Goal: Transaction & Acquisition: Purchase product/service

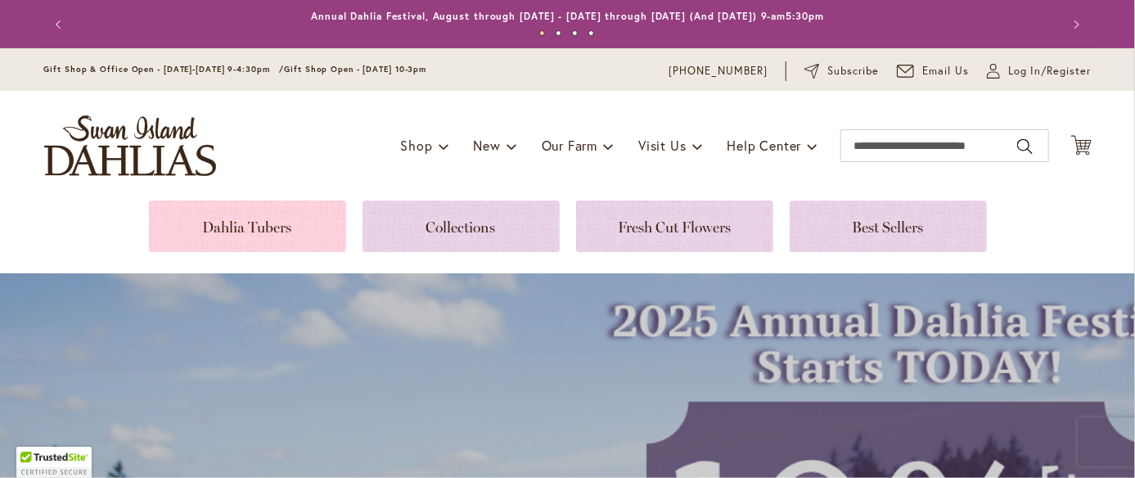
click at [194, 242] on link at bounding box center [247, 226] width 197 height 52
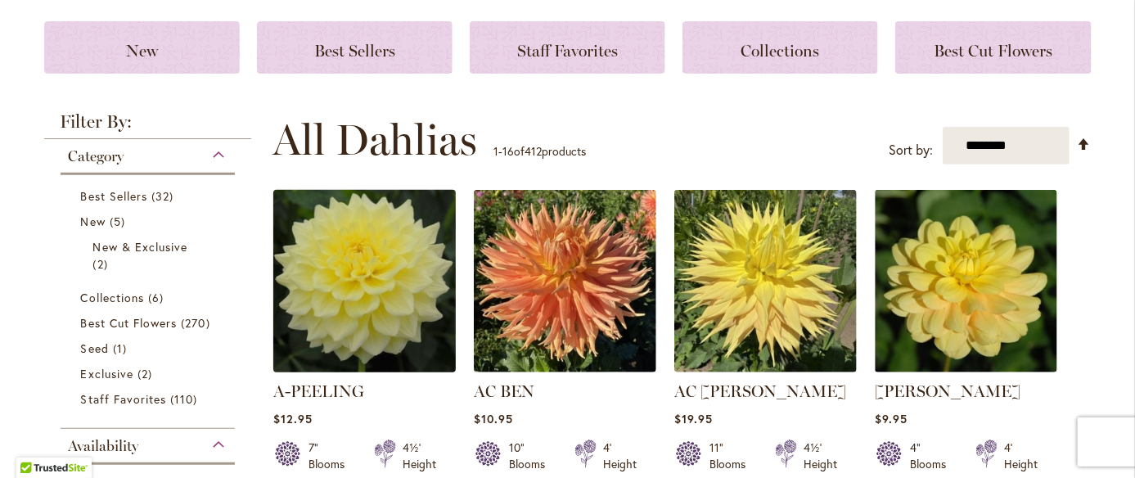
scroll to position [245, 0]
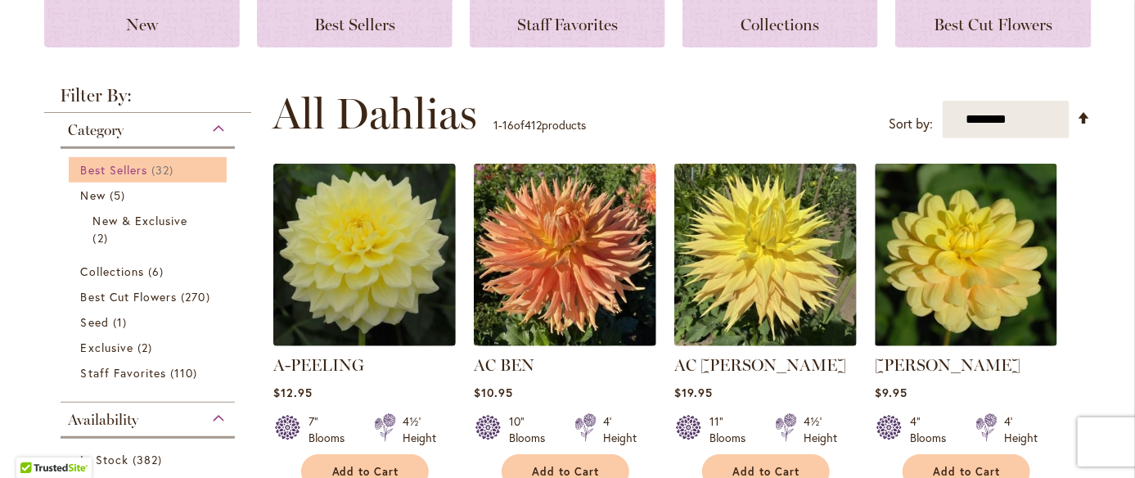
click at [138, 172] on span "Best Sellers" at bounding box center [114, 170] width 67 height 16
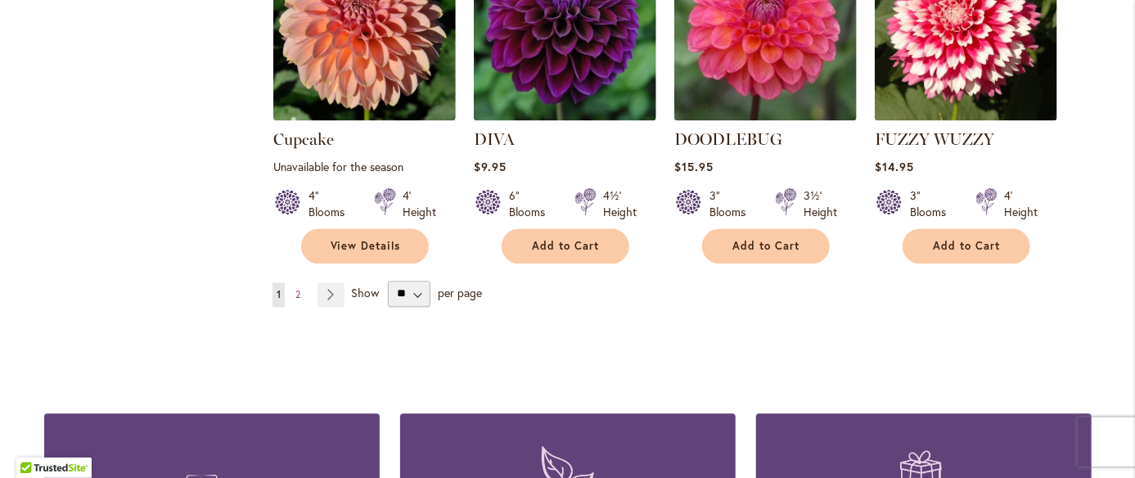
scroll to position [1473, 0]
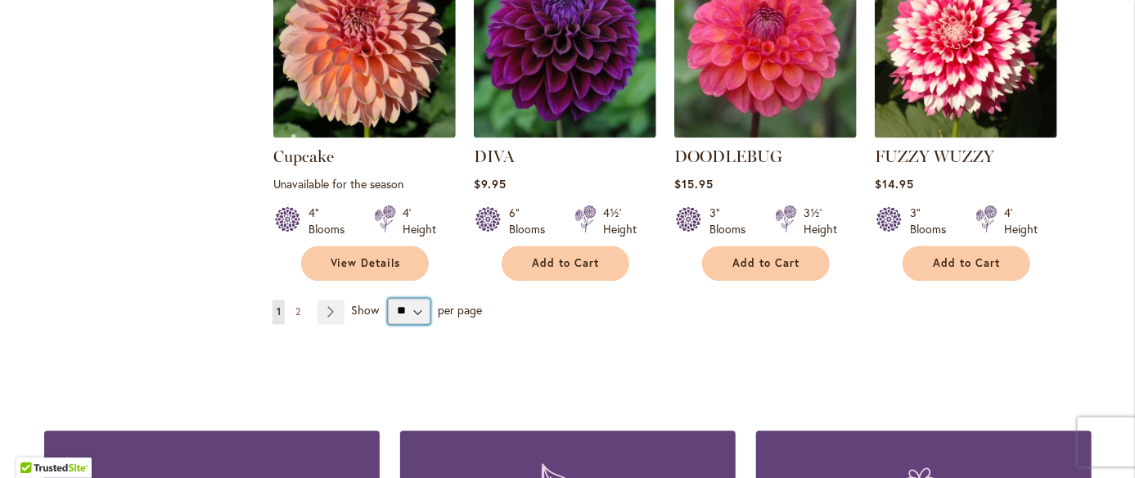
click at [413, 298] on select "** ** ** **" at bounding box center [409, 311] width 43 height 26
select select "**"
click at [388, 298] on select "** ** ** **" at bounding box center [409, 311] width 43 height 26
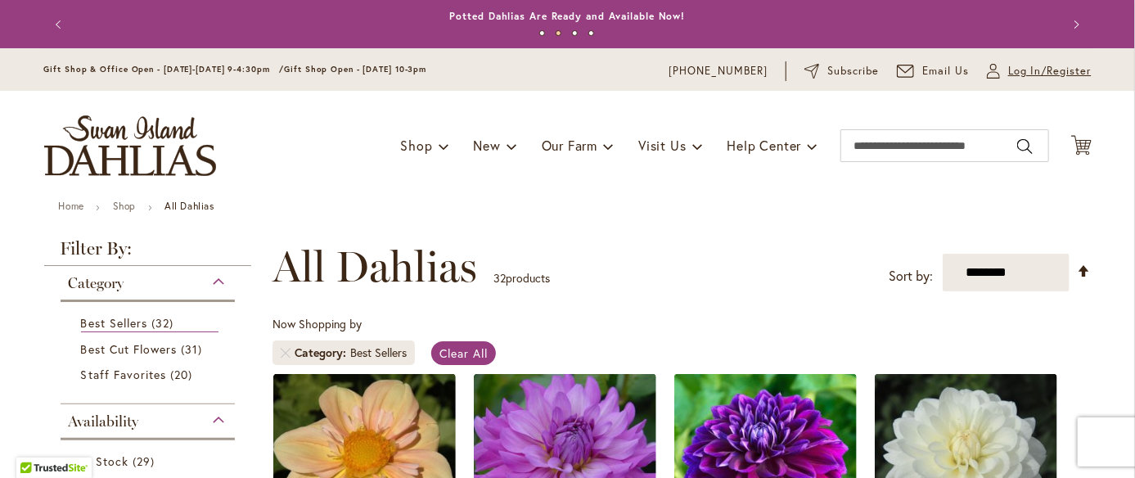
click at [1015, 72] on span "Log In/Register" at bounding box center [1049, 71] width 83 height 16
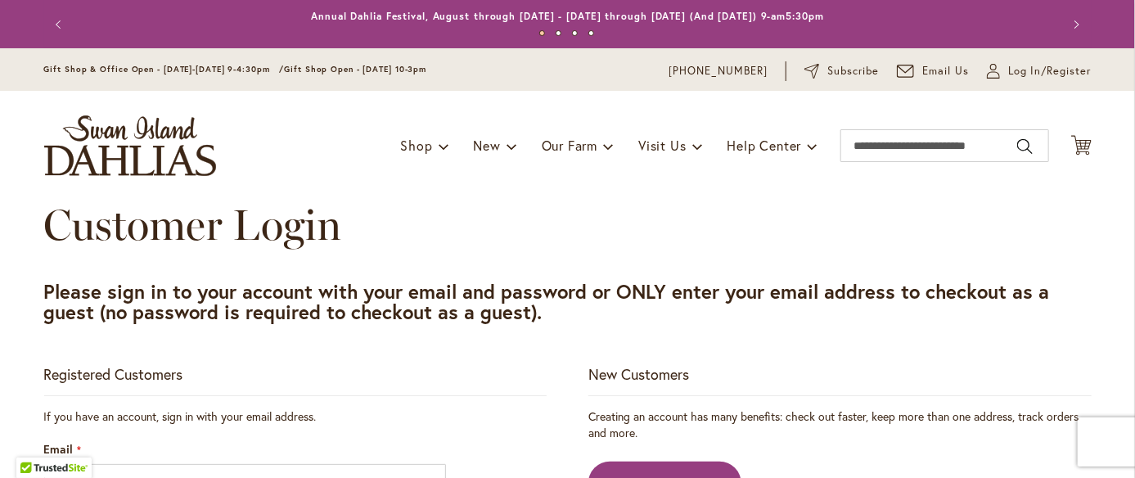
scroll to position [164, 0]
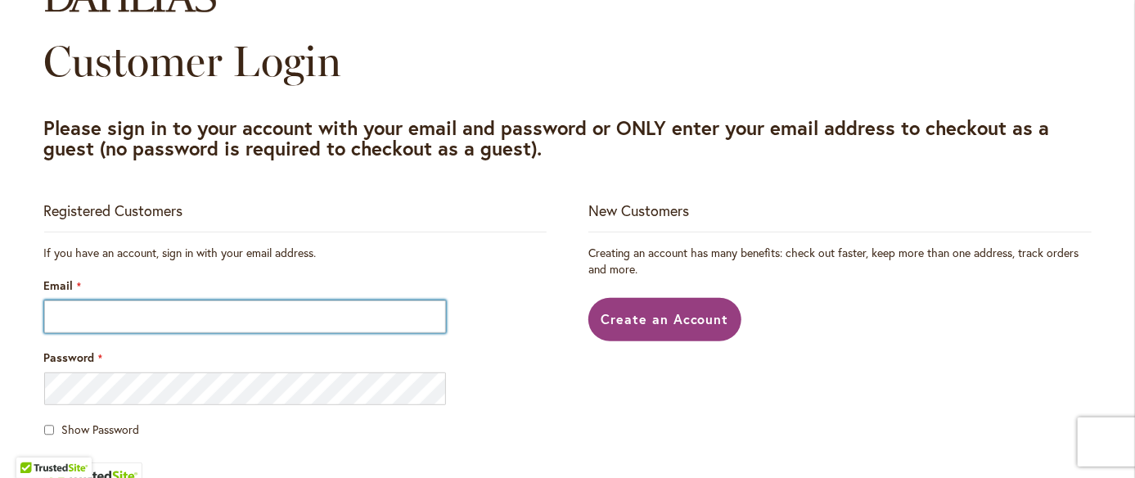
click at [291, 319] on input "Email" at bounding box center [245, 316] width 403 height 33
click at [84, 325] on input "Email" at bounding box center [245, 316] width 403 height 33
type input "**********"
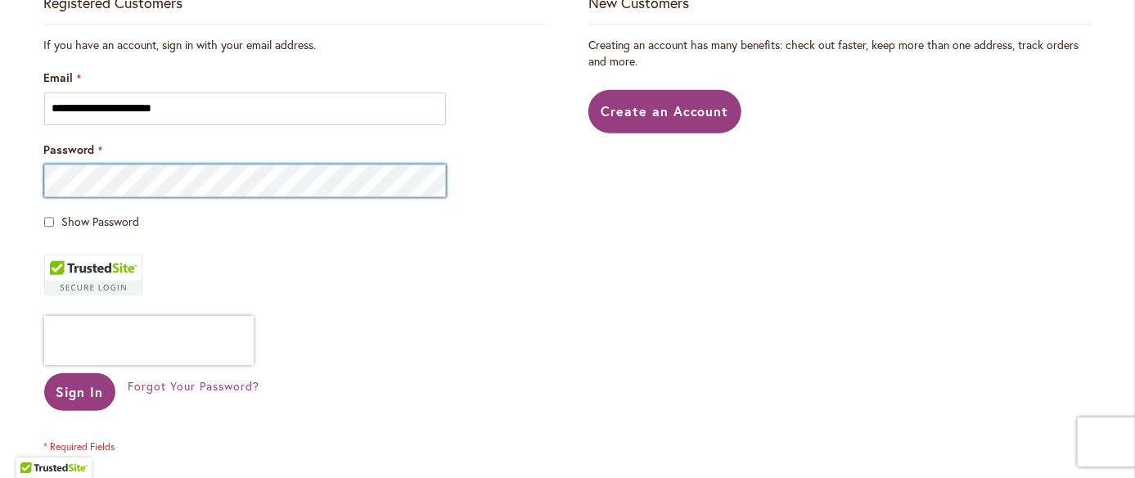
scroll to position [409, 0]
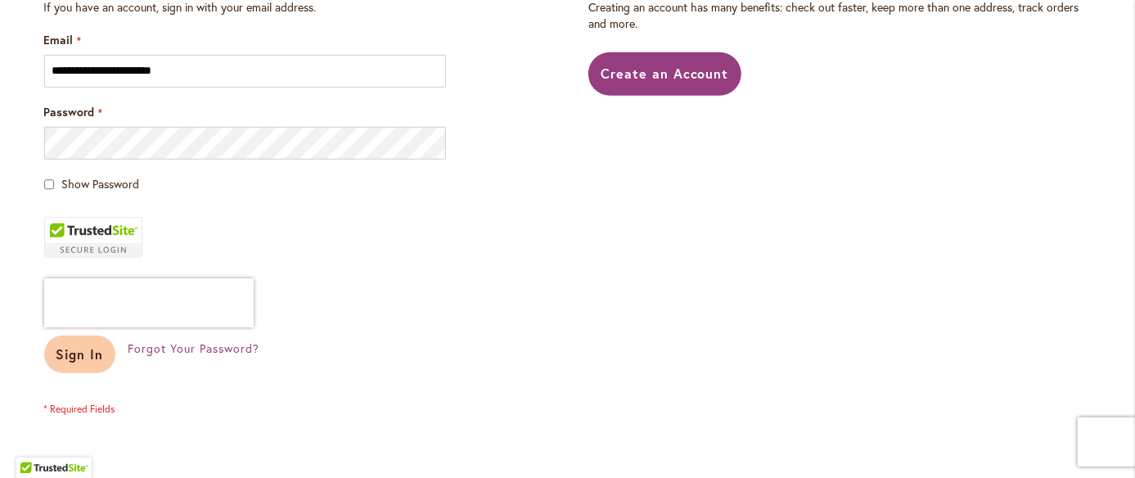
click at [54, 367] on button "Sign In" at bounding box center [80, 355] width 72 height 38
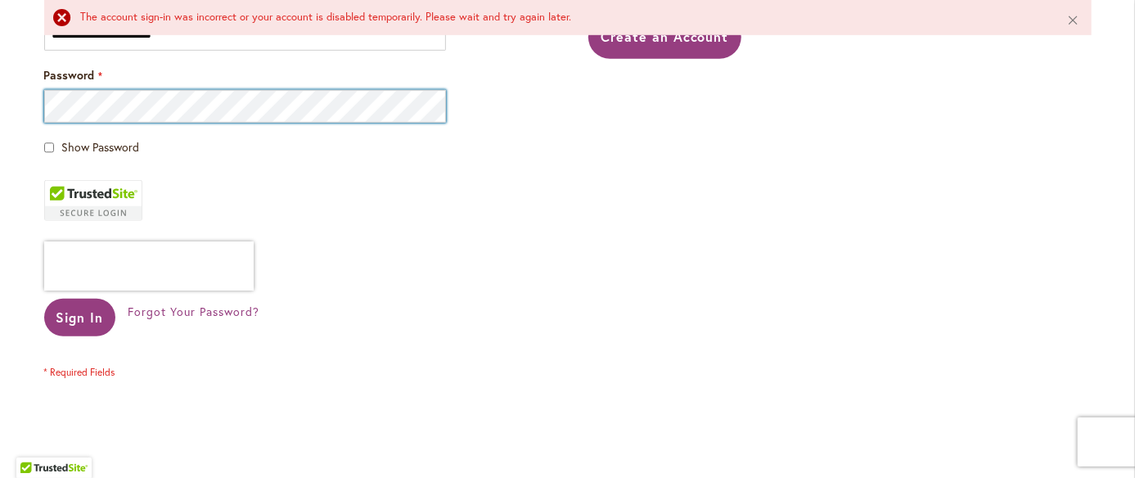
scroll to position [491, 0]
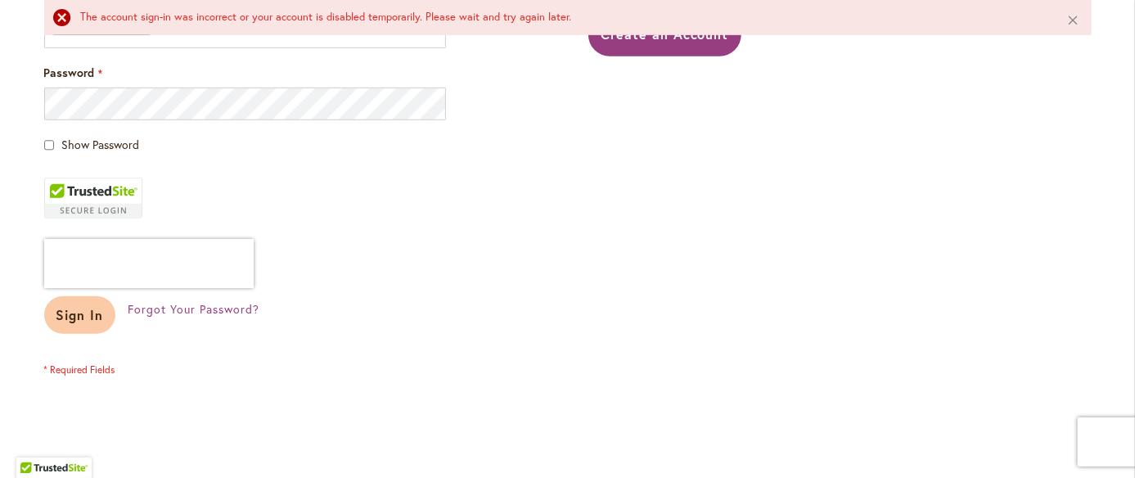
click at [82, 309] on span "Sign In" at bounding box center [79, 314] width 47 height 17
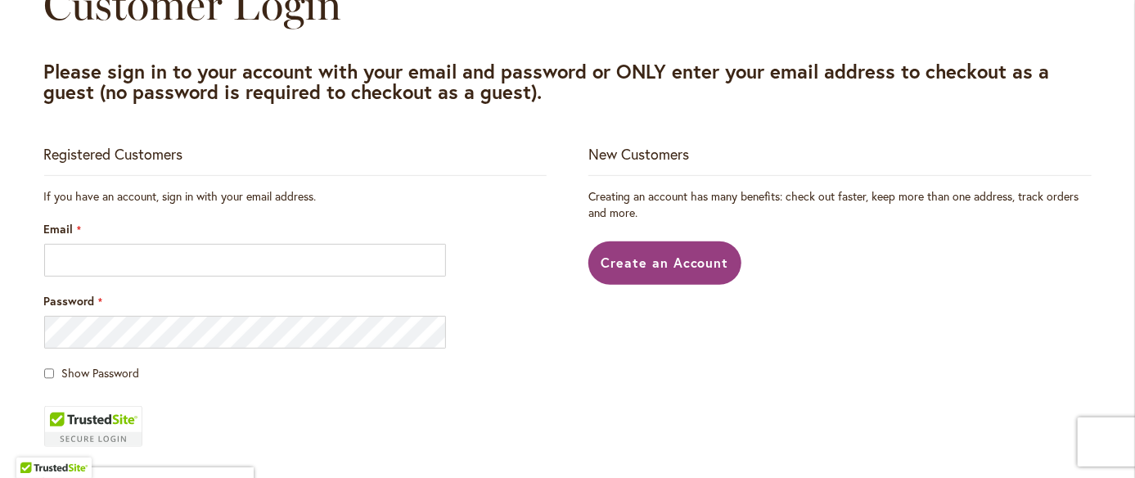
scroll to position [245, 0]
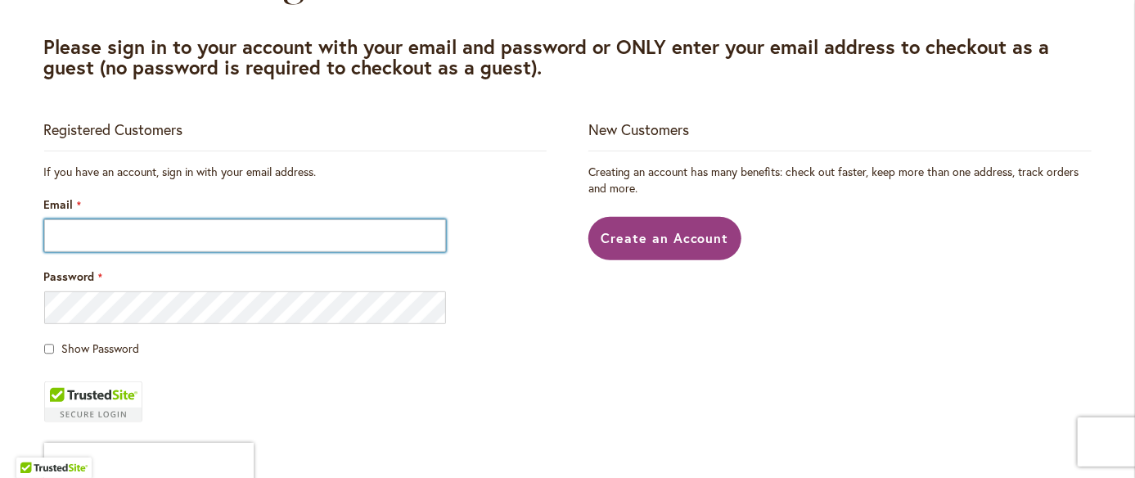
click at [318, 245] on input "Email" at bounding box center [245, 235] width 403 height 33
type input "**********"
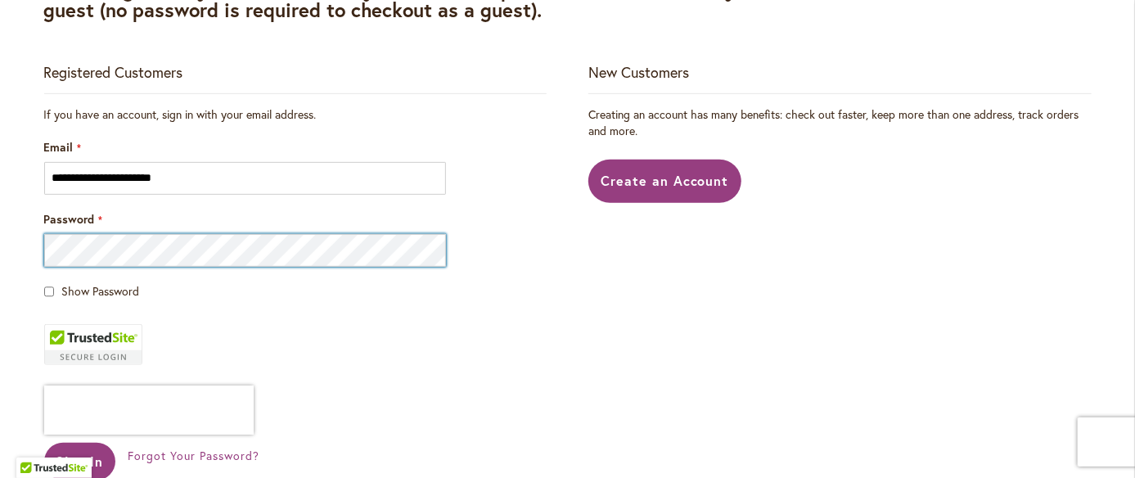
scroll to position [327, 0]
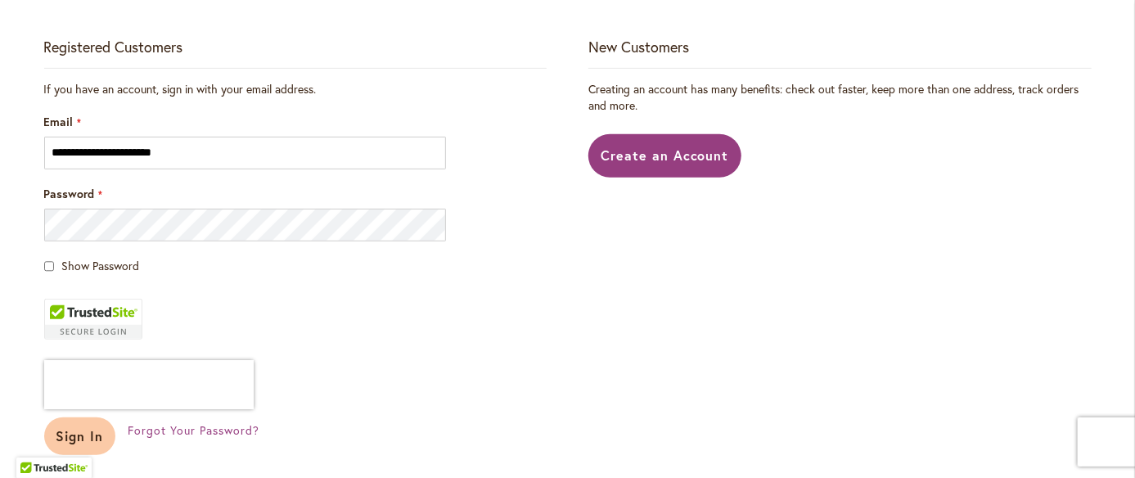
click at [74, 427] on span "Sign In" at bounding box center [79, 435] width 47 height 17
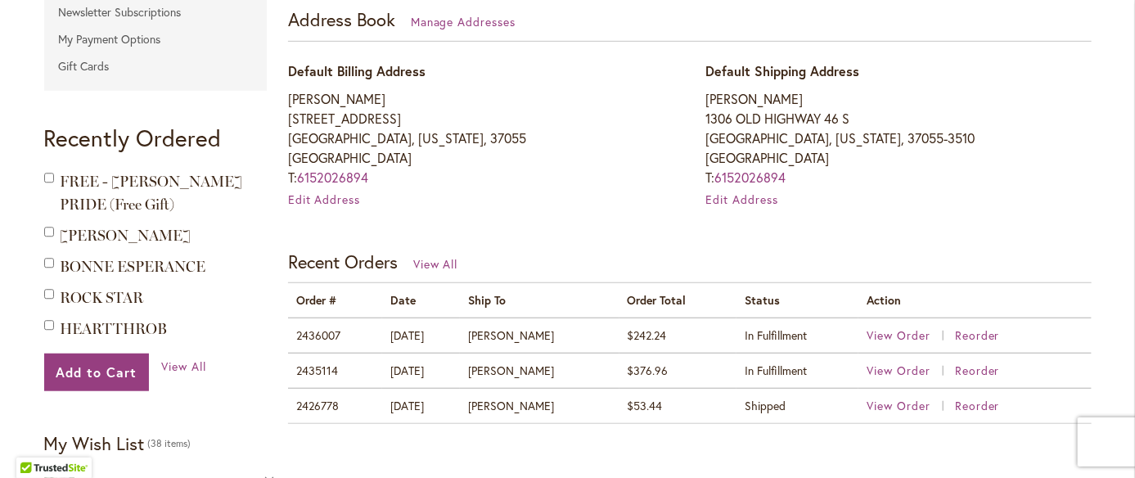
scroll to position [491, 0]
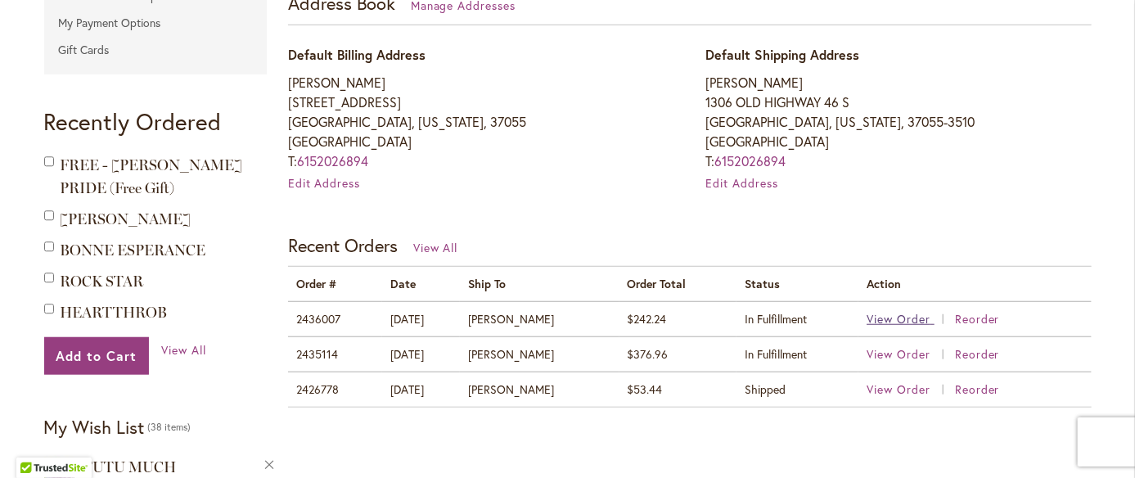
click at [877, 322] on span "View Order" at bounding box center [899, 319] width 64 height 16
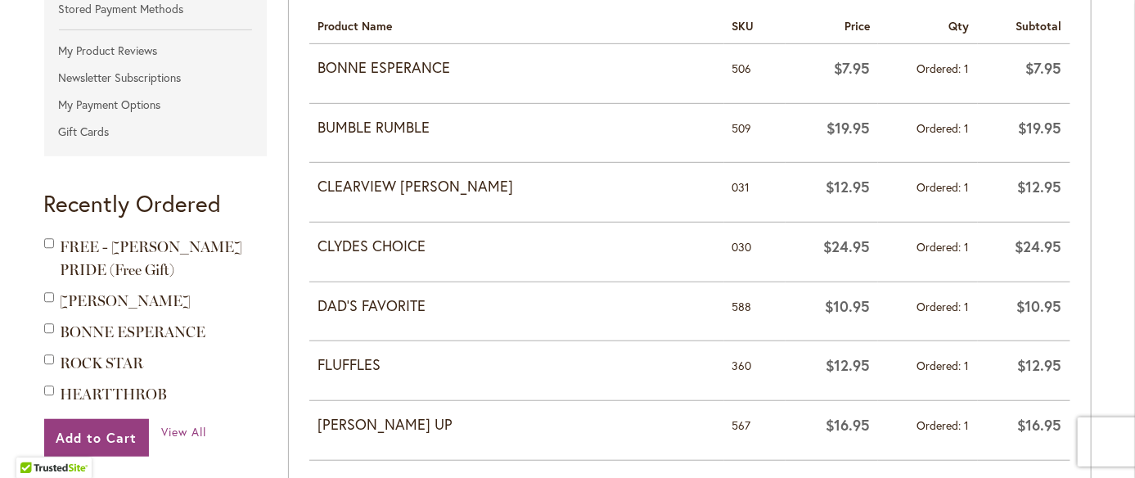
scroll to position [491, 0]
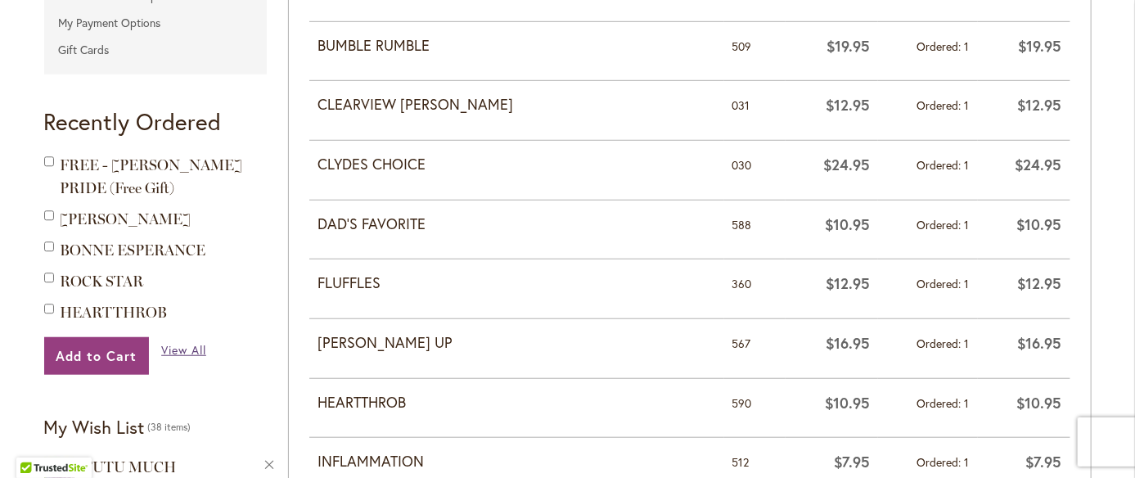
click at [191, 349] on span "View All" at bounding box center [183, 350] width 45 height 16
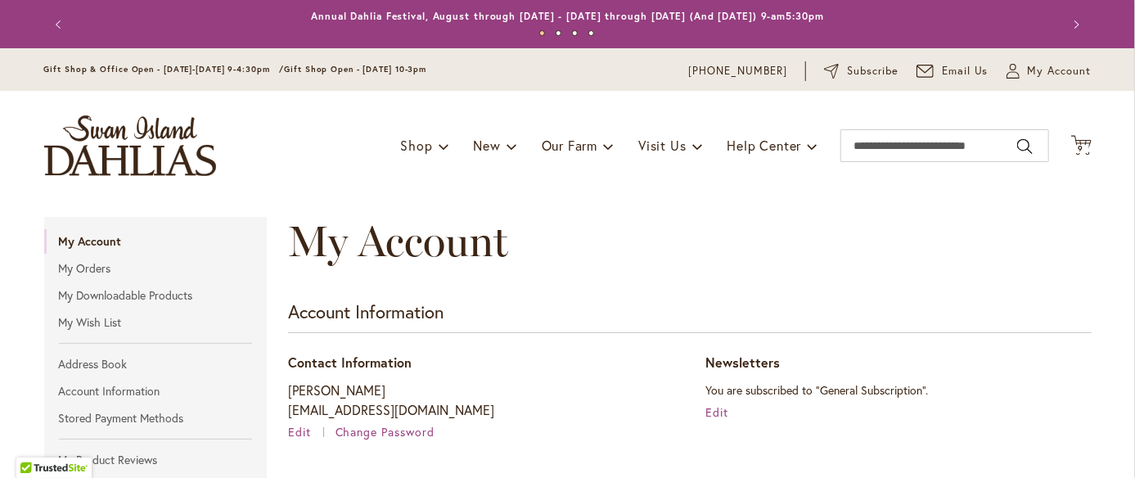
scroll to position [755, 0]
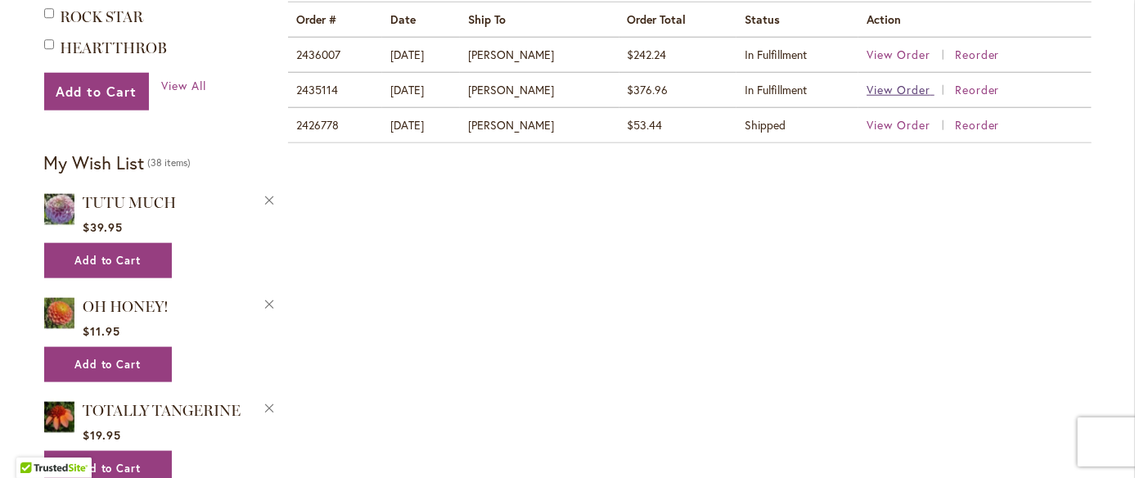
click at [875, 88] on span "View Order" at bounding box center [899, 90] width 64 height 16
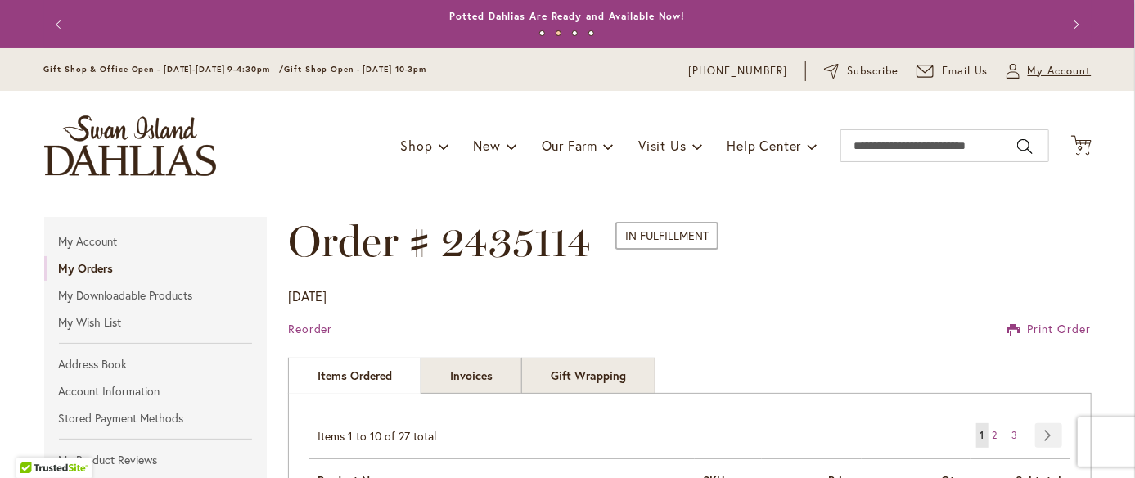
click at [1007, 74] on icon "My Account" at bounding box center [1013, 71] width 13 height 15
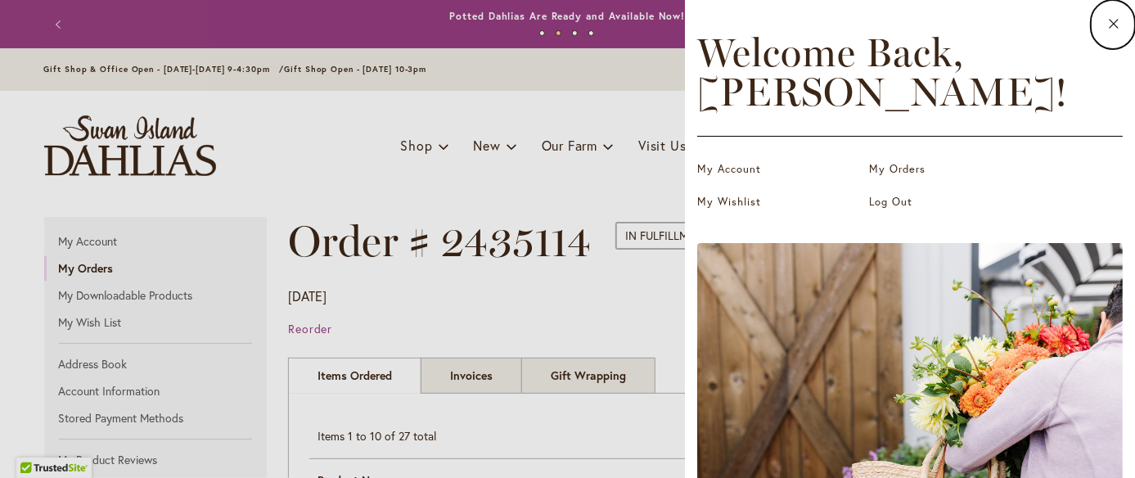
click at [685, 90] on dialog "Close Welcome Back, Linda ! My Account My Orders My Wishlist Log Out Shop New P…" at bounding box center [910, 239] width 450 height 478
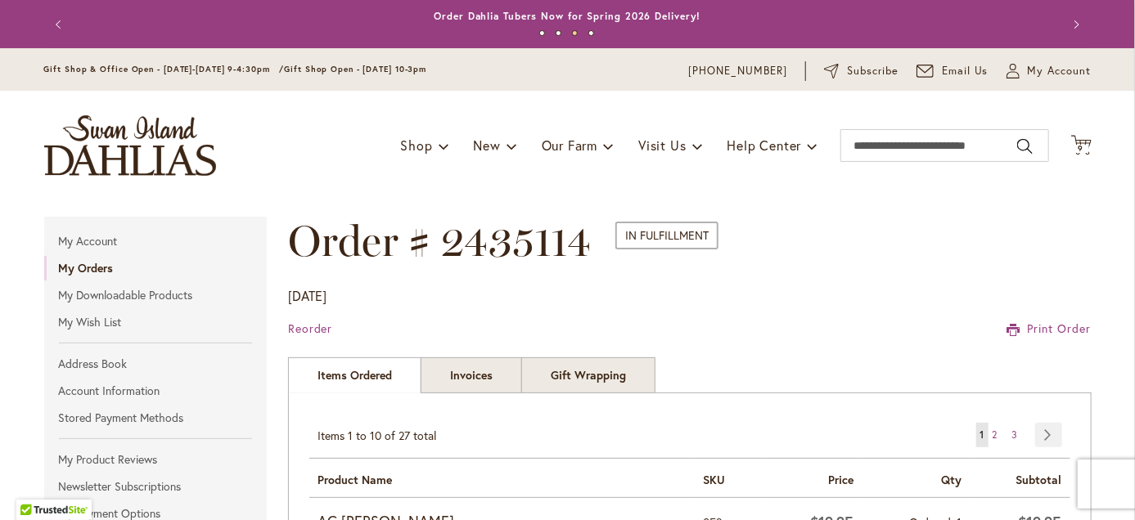
click at [143, 169] on img "store logo" at bounding box center [130, 145] width 172 height 61
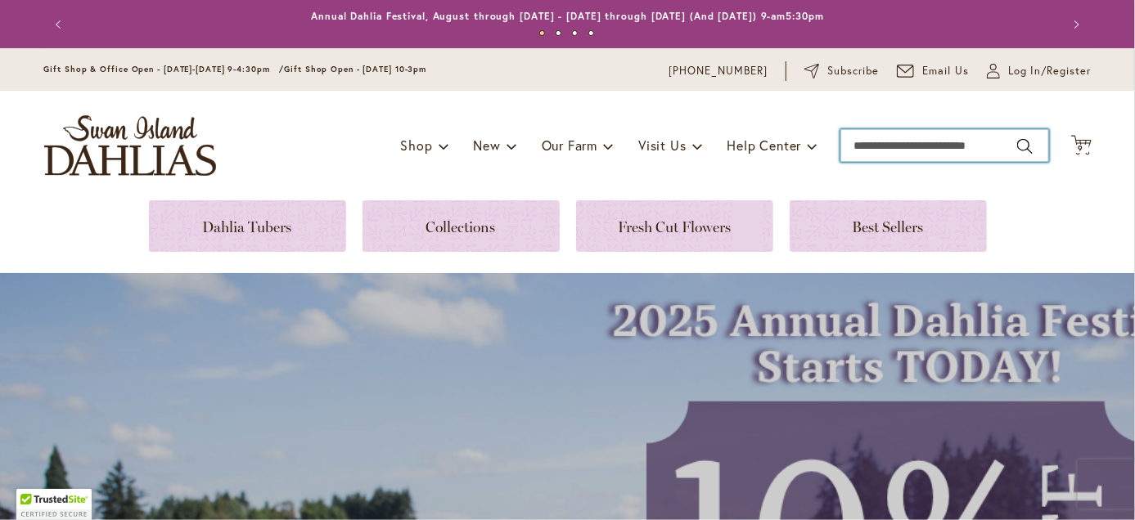
click at [950, 137] on input "Search" at bounding box center [944, 145] width 209 height 33
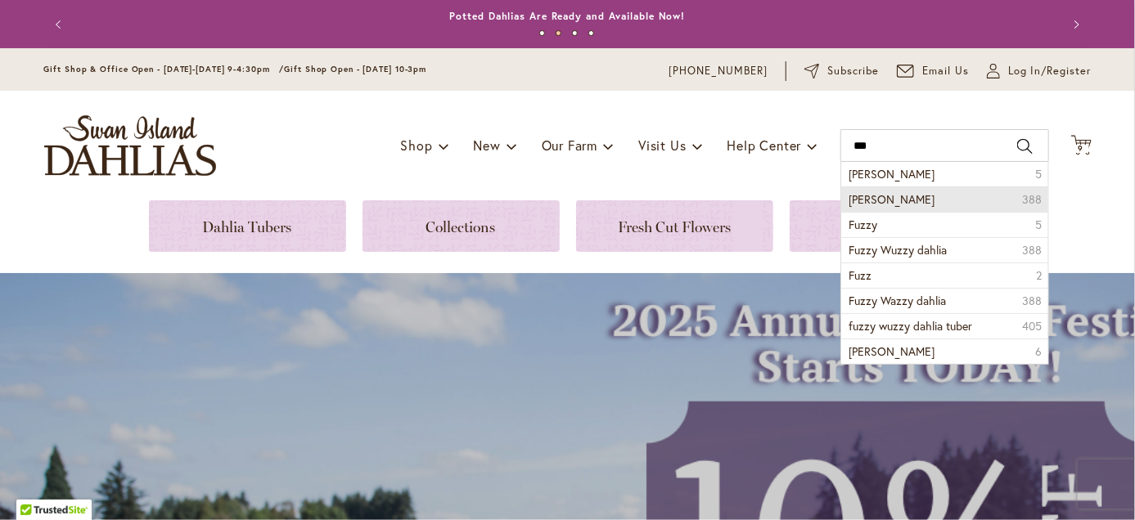
click at [910, 202] on span "[PERSON_NAME]" at bounding box center [892, 199] width 86 height 16
type input "**********"
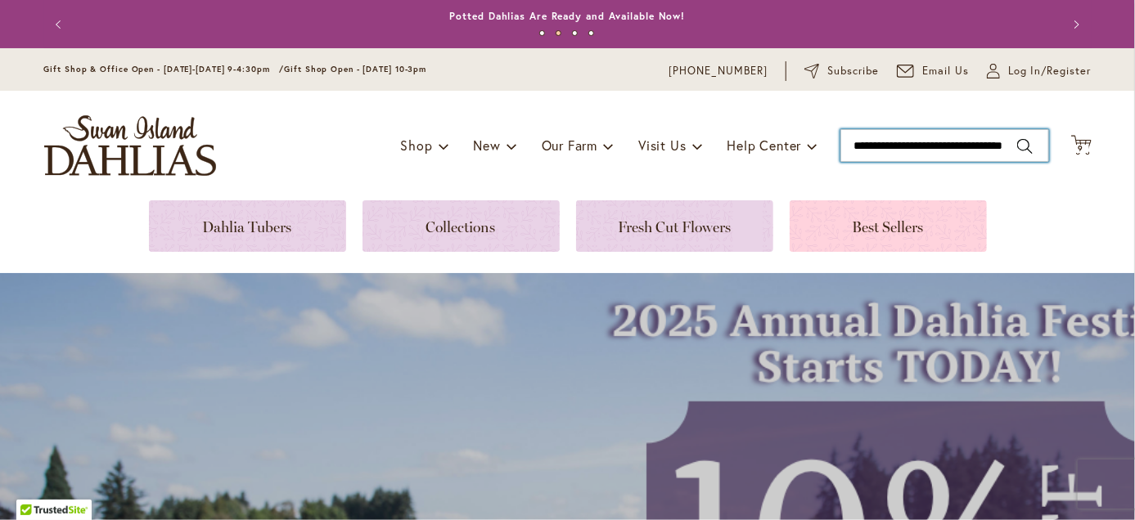
scroll to position [0, 17]
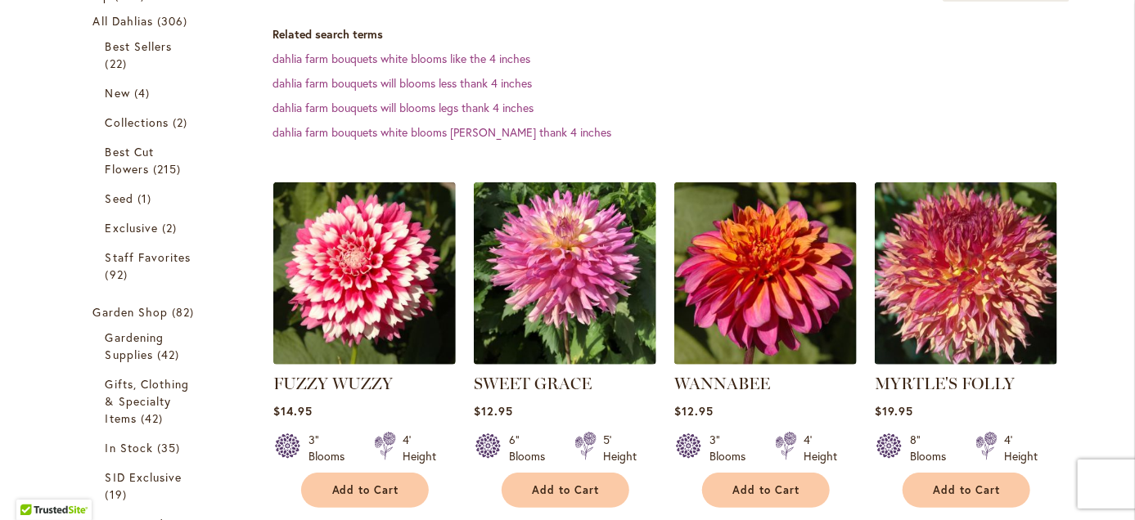
scroll to position [409, 0]
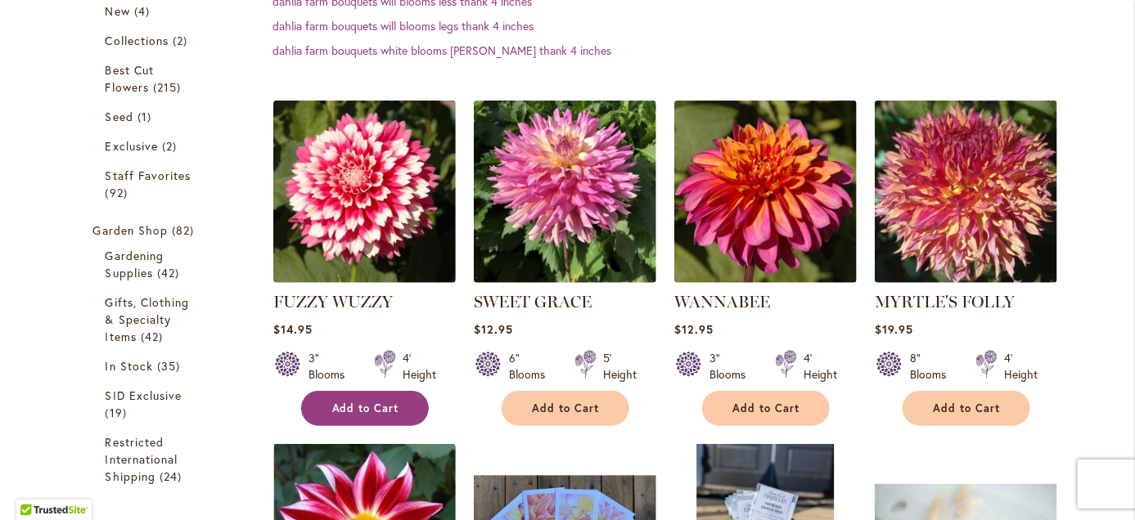
click at [377, 411] on span "Add to Cart" at bounding box center [365, 409] width 67 height 14
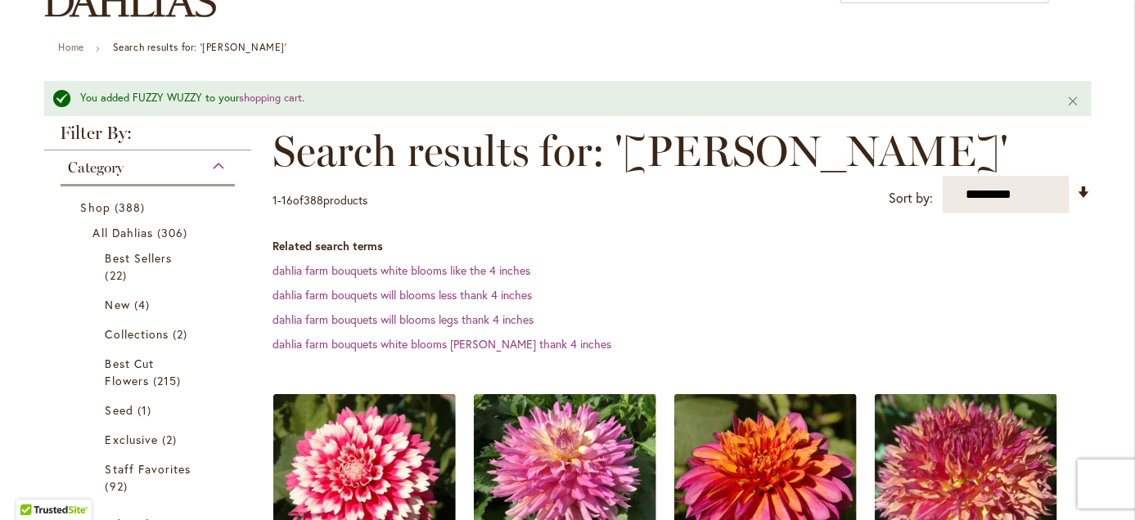
scroll to position [0, 0]
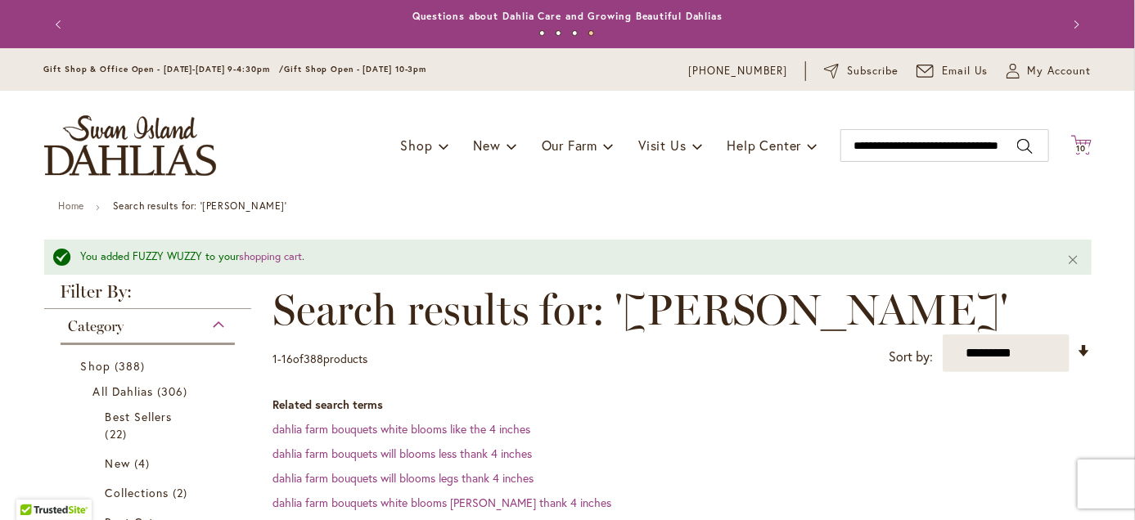
click at [1076, 136] on icon "Cart .cls-1 { fill: #231f20; }" at bounding box center [1081, 145] width 20 height 20
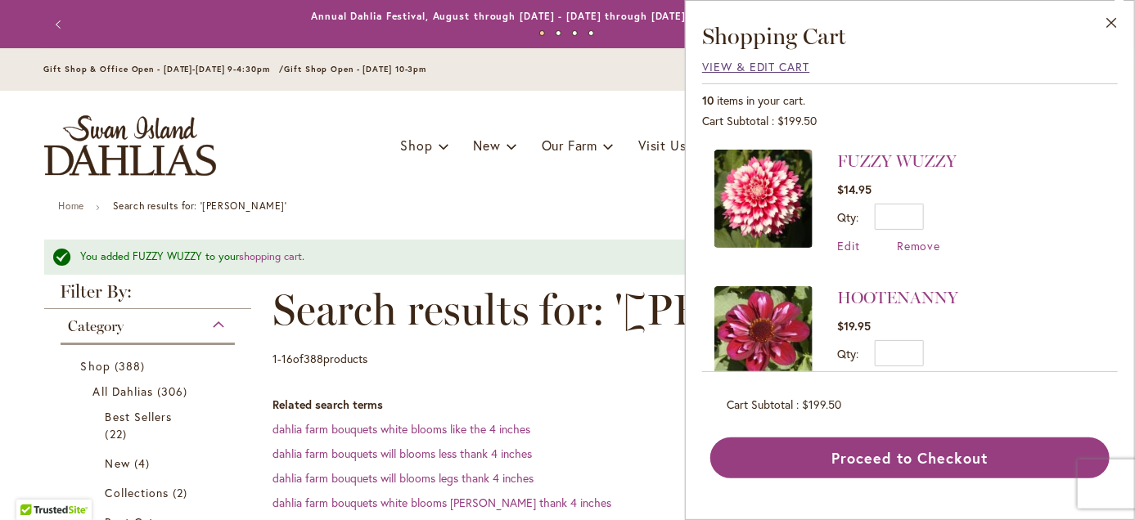
click at [710, 70] on span "View & Edit Cart" at bounding box center [756, 67] width 108 height 16
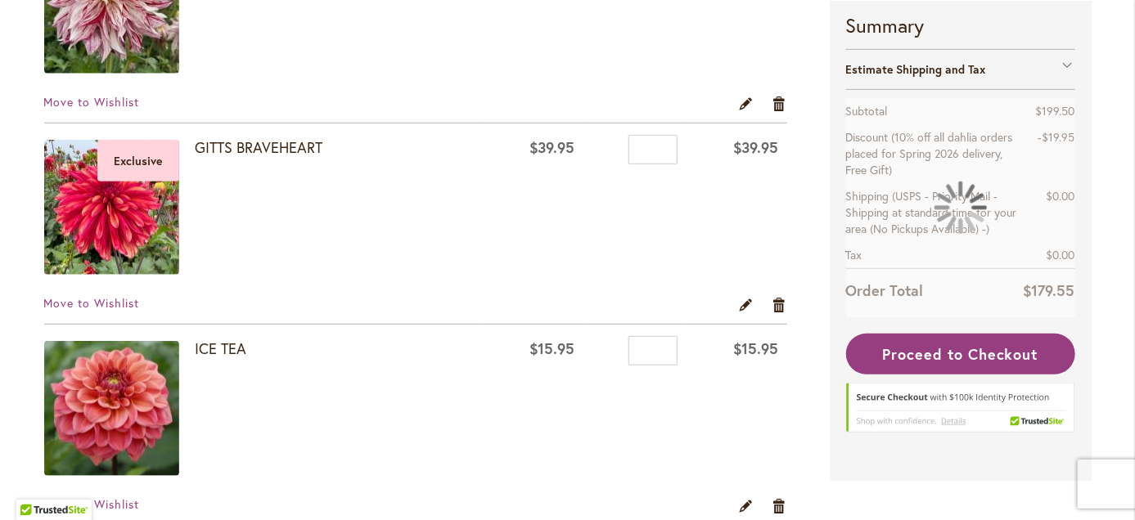
scroll to position [491, 0]
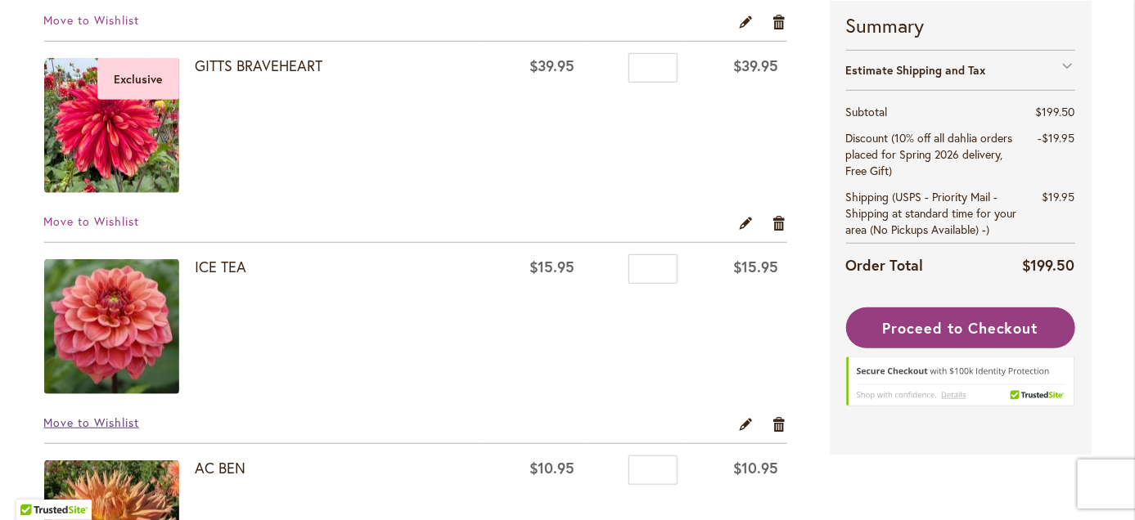
click at [126, 425] on span "Move to Wishlist" at bounding box center [92, 423] width 96 height 16
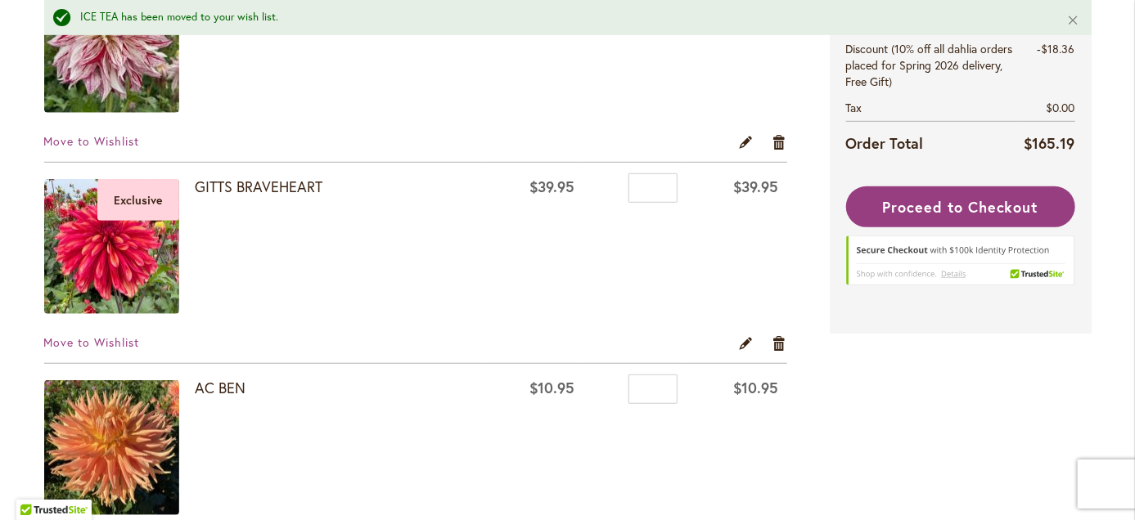
scroll to position [572, 0]
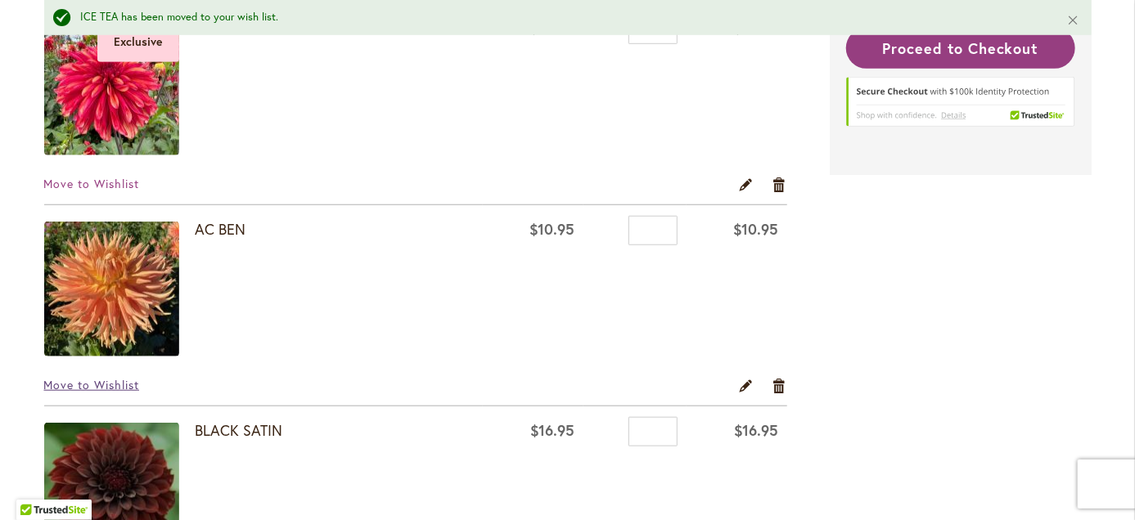
click at [87, 383] on span "Move to Wishlist" at bounding box center [92, 385] width 96 height 16
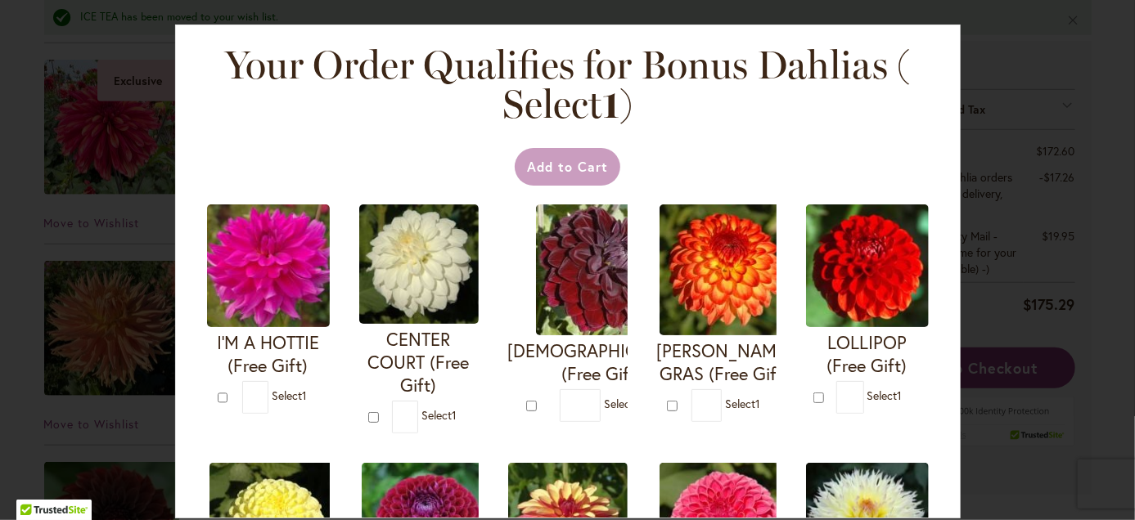
scroll to position [611, 0]
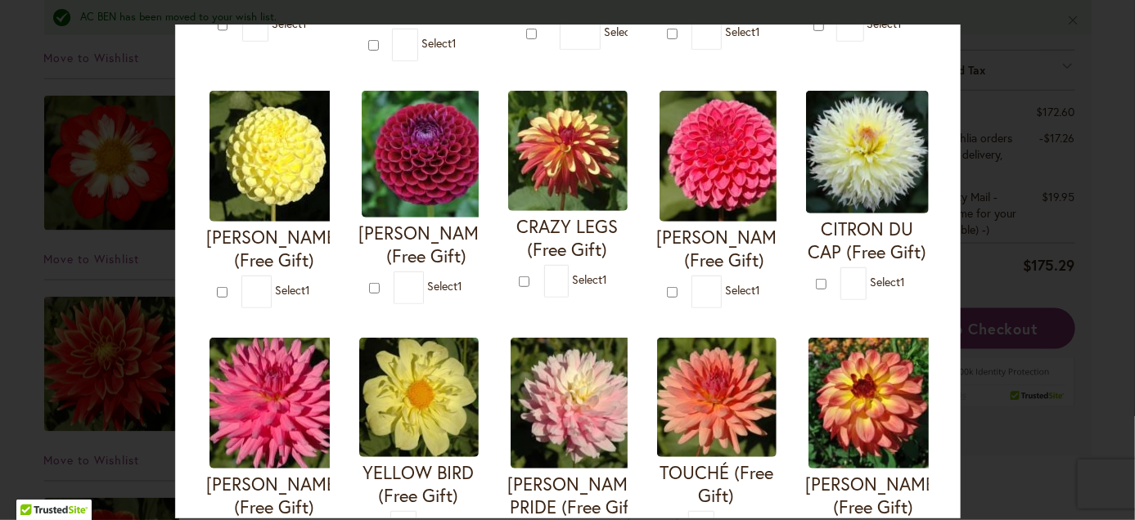
scroll to position [409, 0]
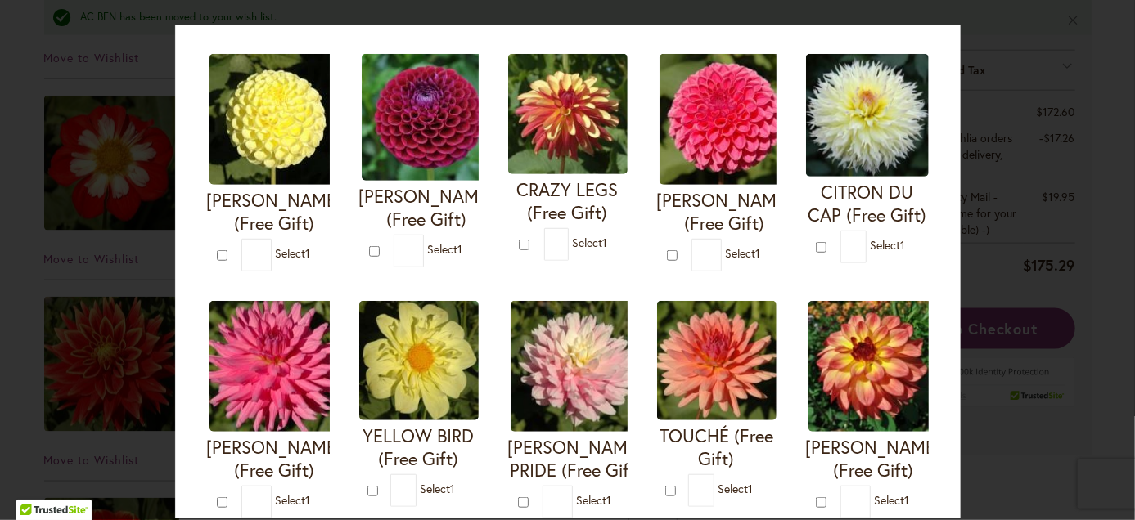
click at [66, 277] on div "Your Order Qualifies for Bonus Dahlias ( Select 1 ) Add to Cart I'M A HOTTIE (F…" at bounding box center [567, 260] width 1135 height 520
drag, startPoint x: 1079, startPoint y: 226, endPoint x: 1081, endPoint y: 245, distance: 18.9
click at [1081, 244] on div "Your Order Qualifies for Bonus Dahlias ( Select 1 ) Add to Cart I'M A HOTTIE (F…" at bounding box center [567, 260] width 1135 height 520
drag, startPoint x: 67, startPoint y: 47, endPoint x: 79, endPoint y: 38, distance: 14.1
click at [69, 44] on div "Your Order Qualifies for Bonus Dahlias ( Select 1 ) Add to Cart I'M A HOTTIE (F…" at bounding box center [567, 260] width 1135 height 520
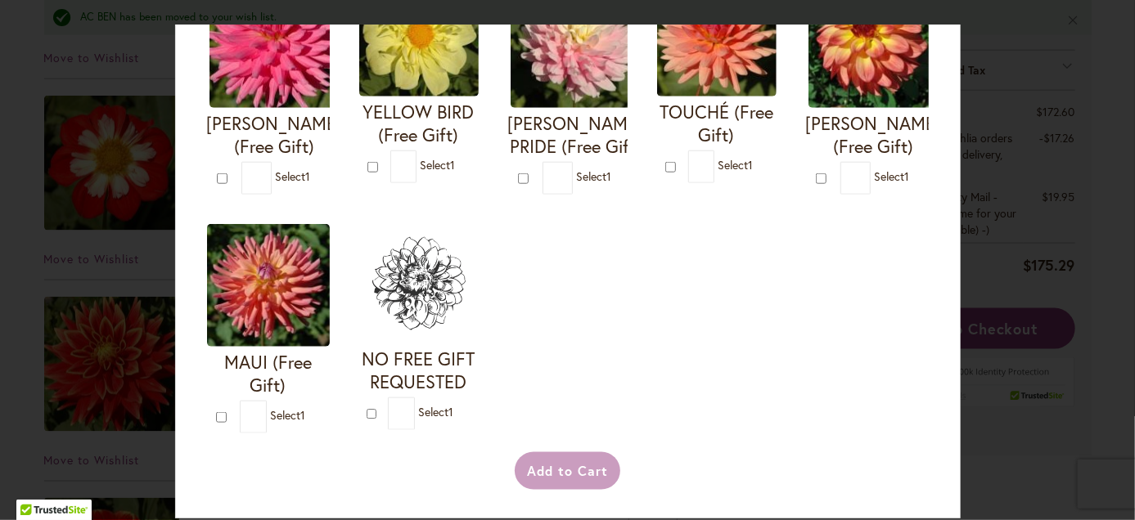
scroll to position [970, 0]
click at [60, 278] on div "Your Order Qualifies for Bonus Dahlias ( Select 1 ) Add to Cart I'M A HOTTIE (F…" at bounding box center [567, 260] width 1135 height 520
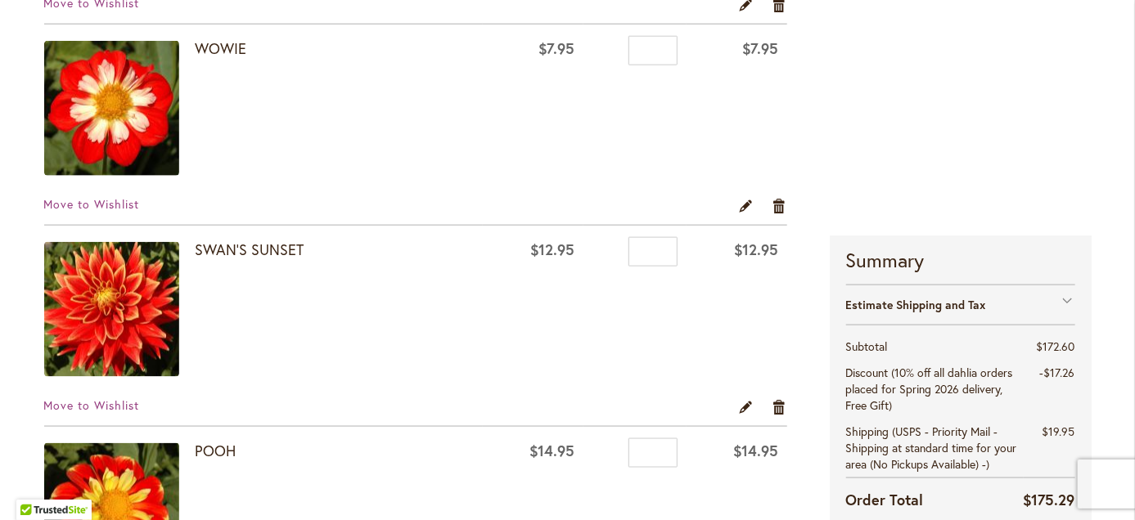
scroll to position [818, 0]
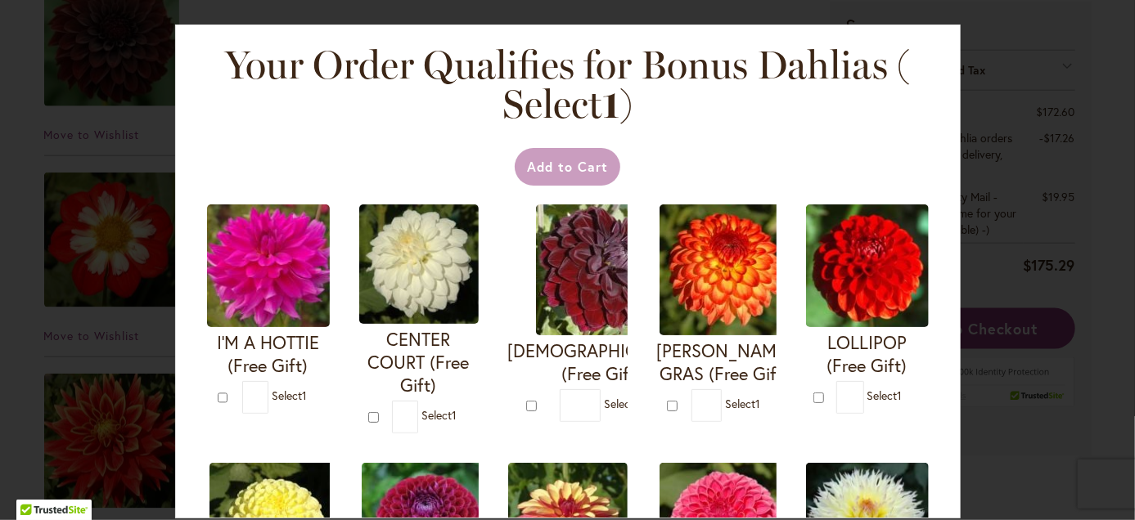
click at [75, 339] on div "Your Order Qualifies for Bonus Dahlias ( Select 1 ) Add to Cart I'M A HOTTIE (F…" at bounding box center [567, 260] width 1135 height 520
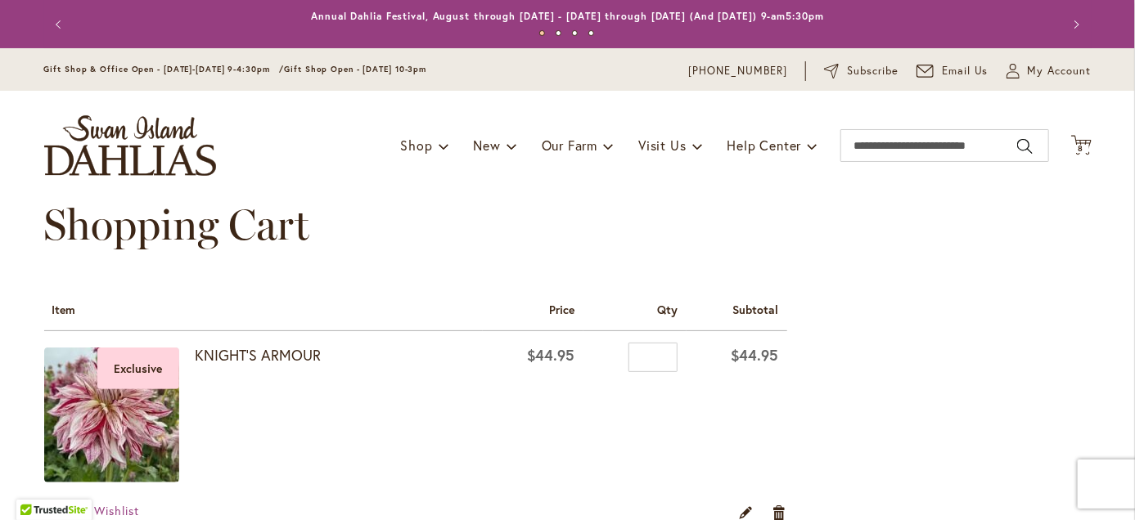
scroll to position [880, 0]
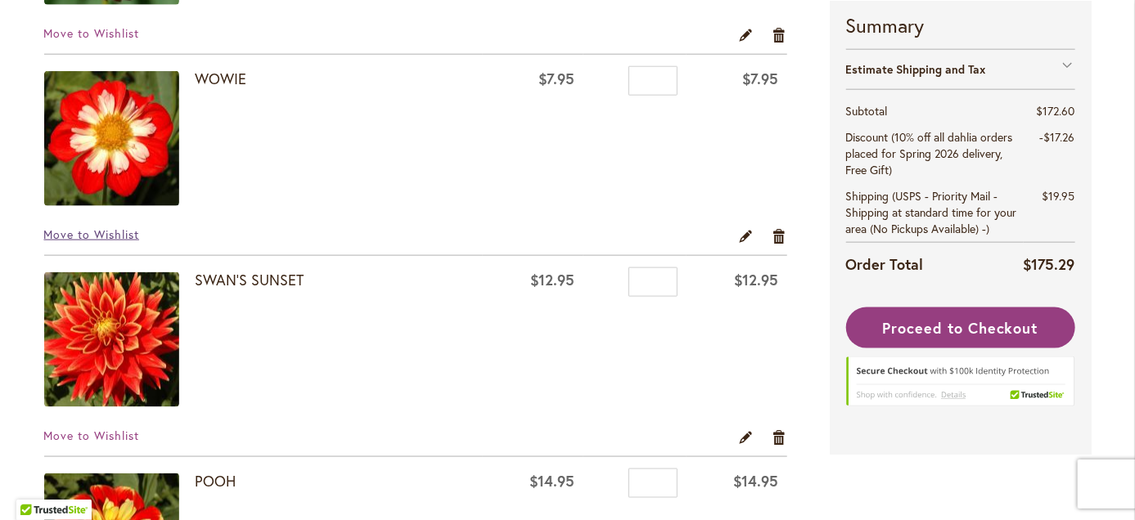
click at [44, 234] on span "Move to Wishlist" at bounding box center [92, 235] width 96 height 16
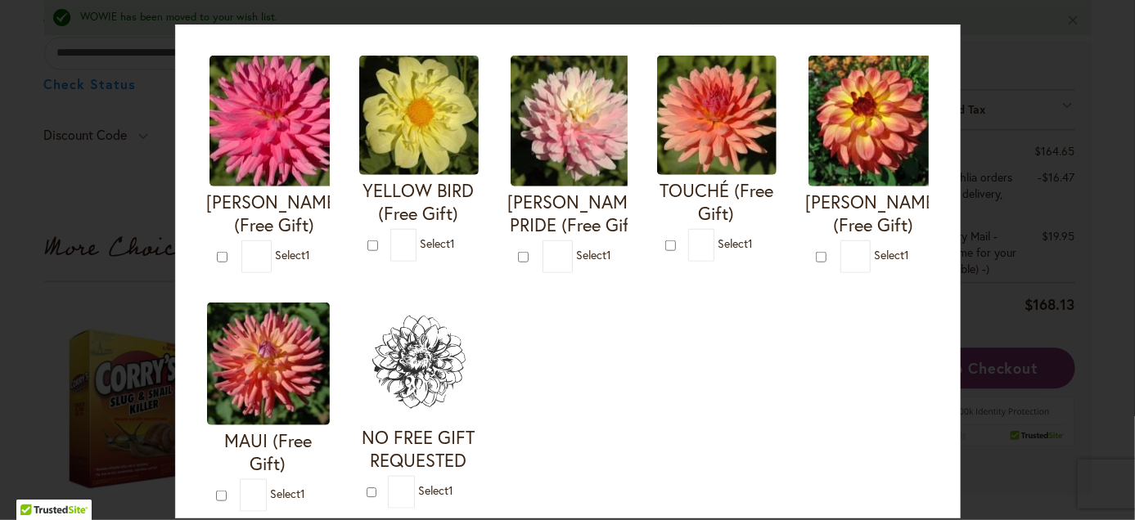
scroll to position [736, 0]
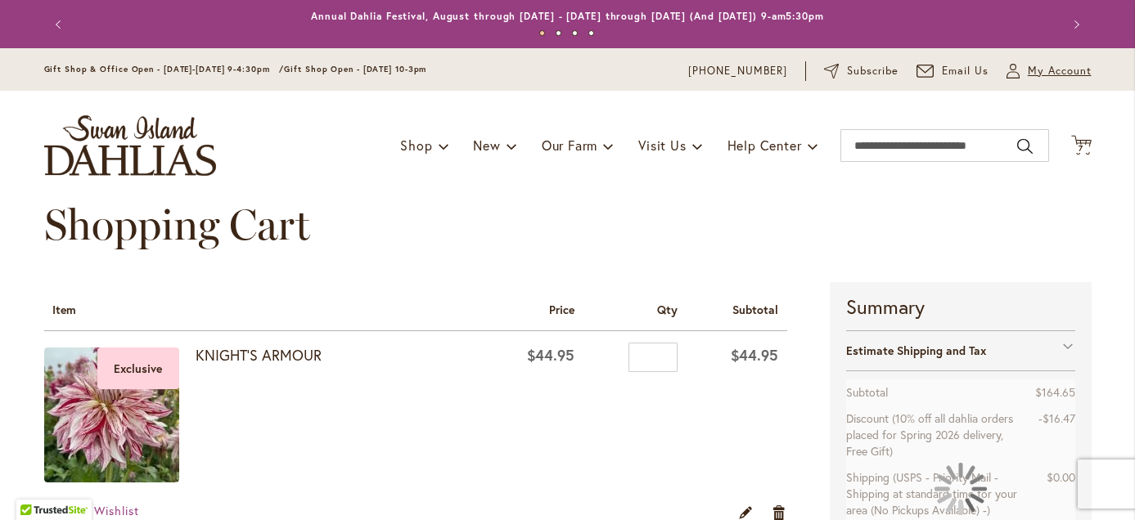
click at [1036, 76] on span "My Account" at bounding box center [1060, 71] width 64 height 16
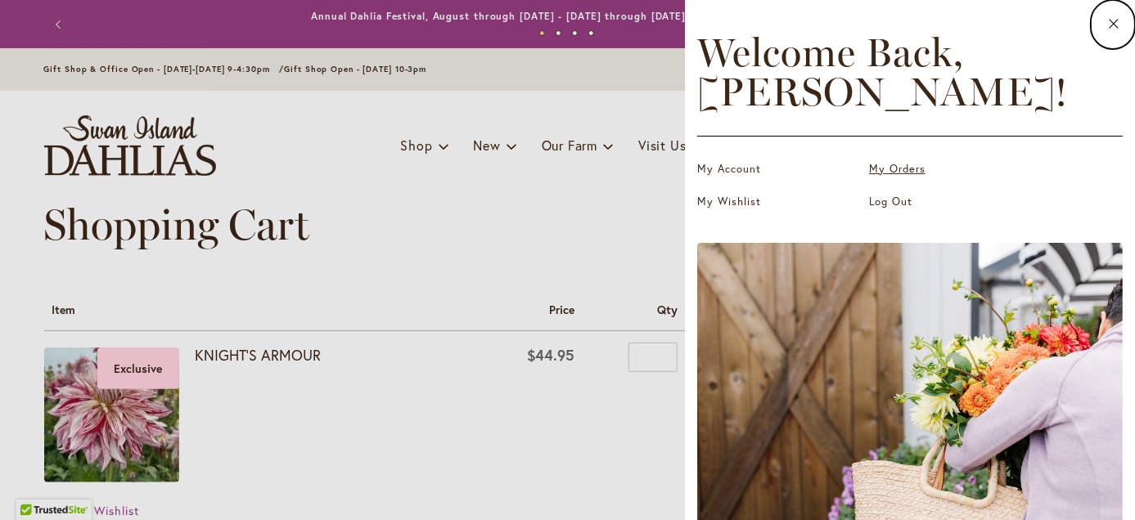
click at [890, 173] on link "My Orders" at bounding box center [951, 169] width 164 height 16
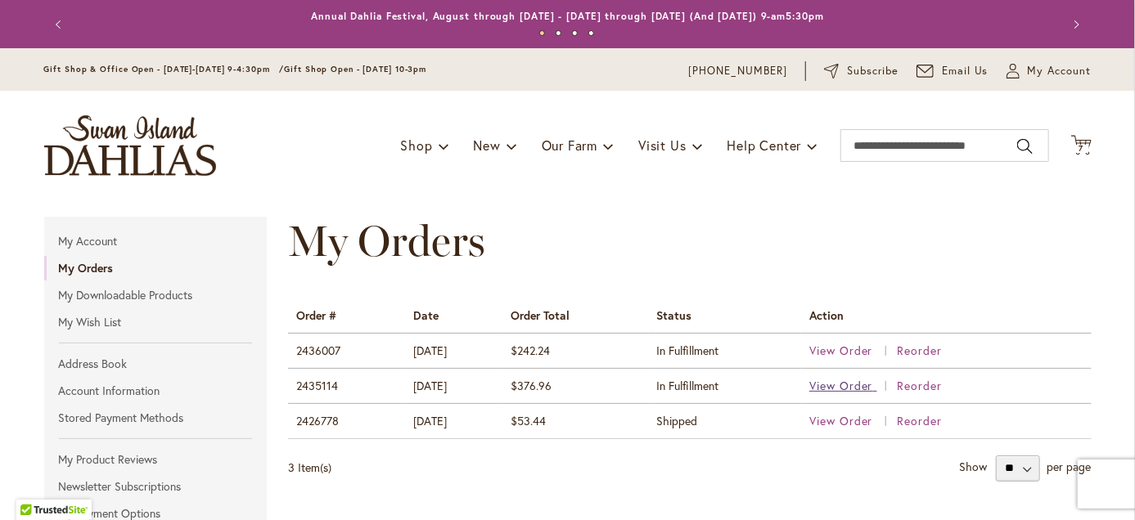
click at [862, 384] on span "View Order" at bounding box center [841, 386] width 64 height 16
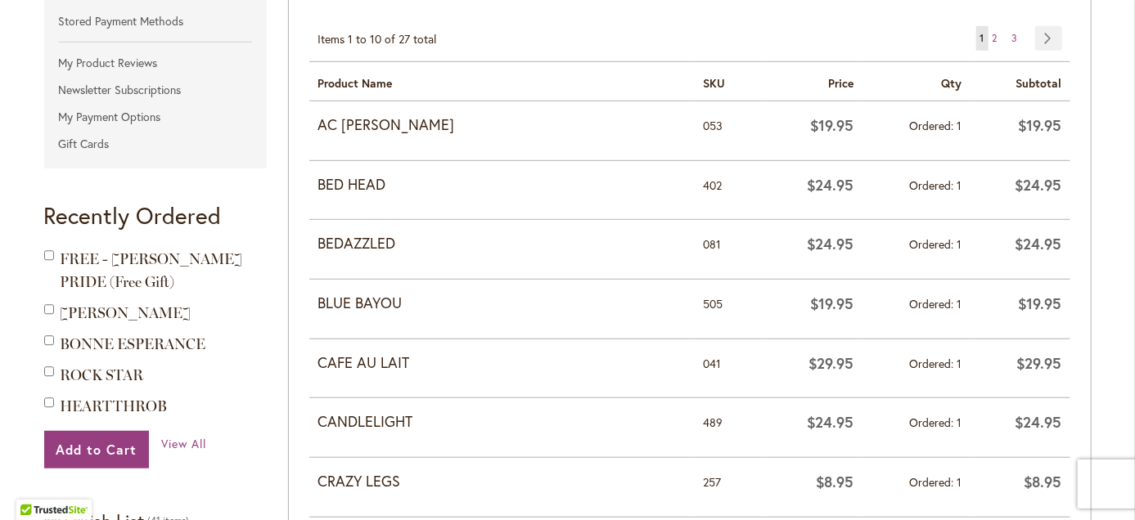
scroll to position [491, 0]
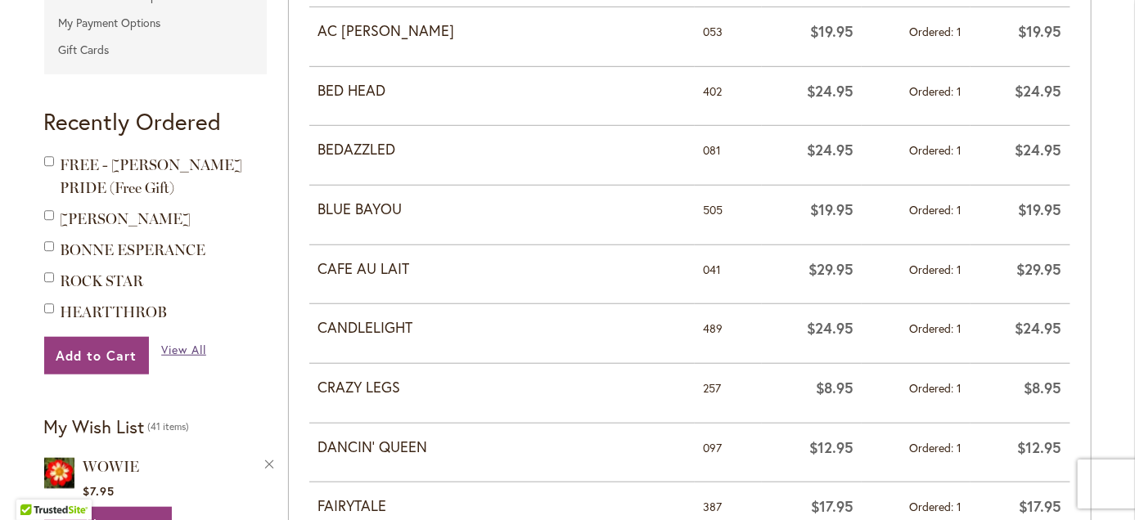
click at [181, 352] on span "View All" at bounding box center [183, 350] width 45 height 16
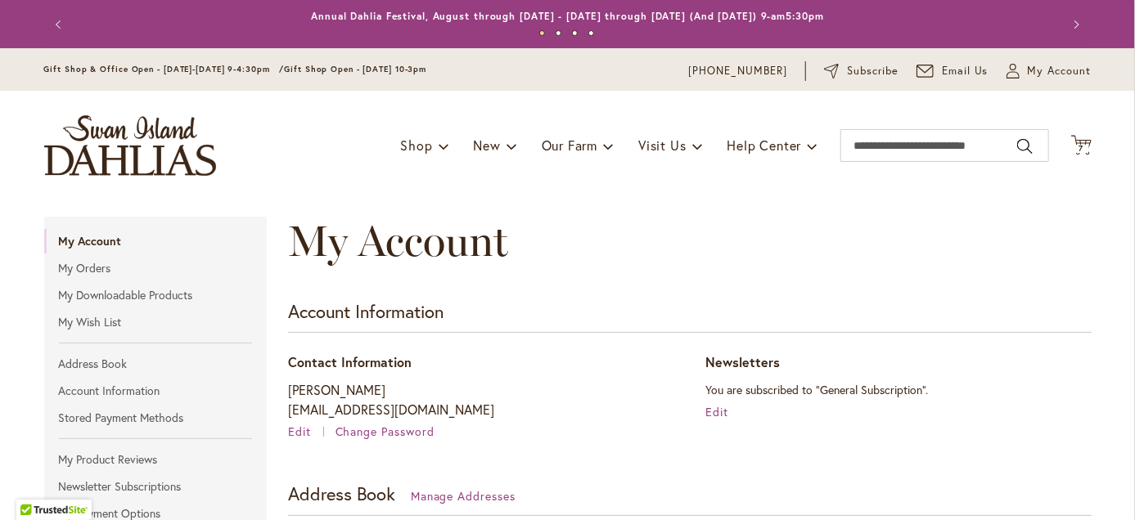
scroll to position [755, 0]
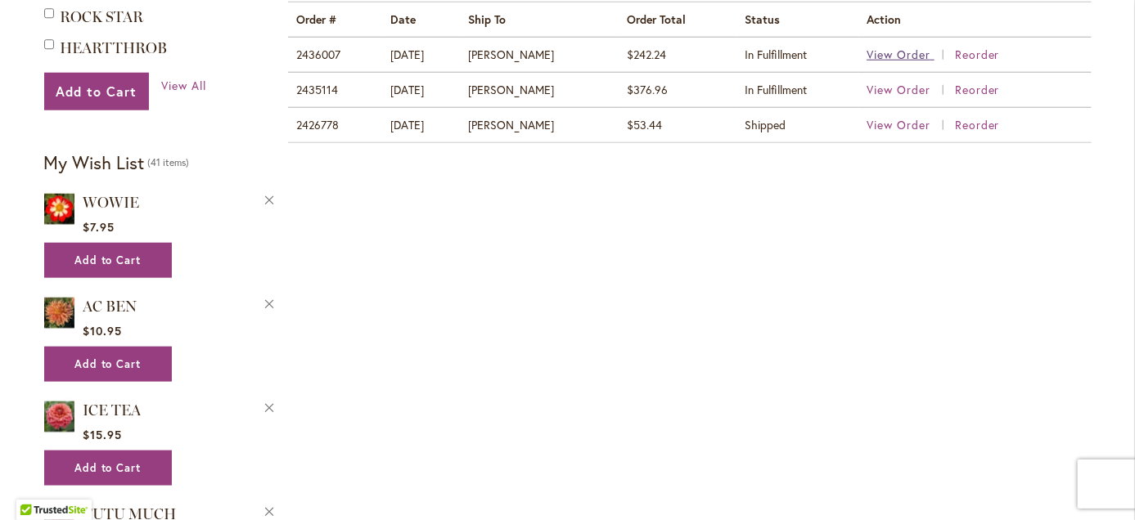
click at [880, 52] on span "View Order" at bounding box center [899, 55] width 64 height 16
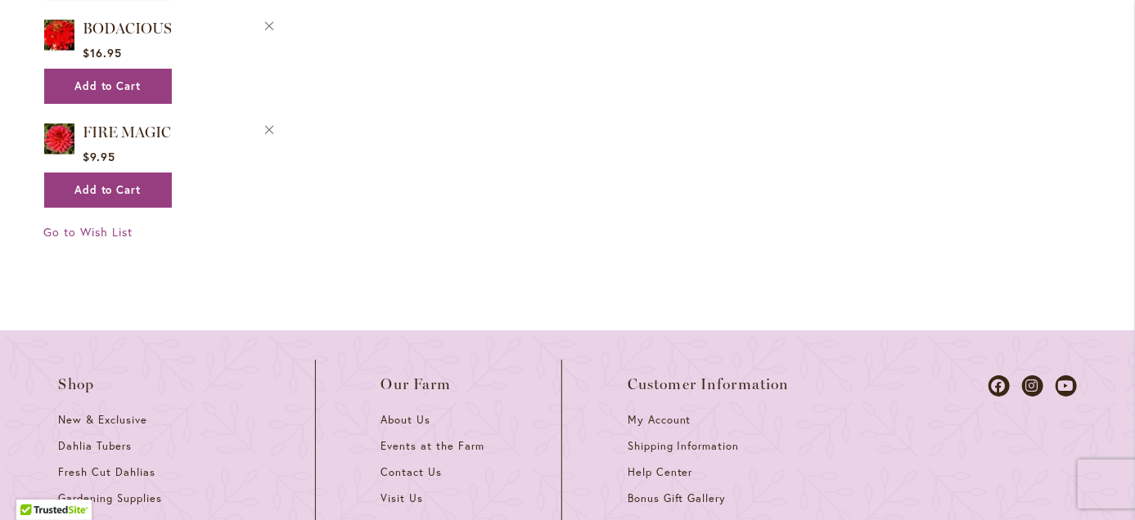
scroll to position [2782, 0]
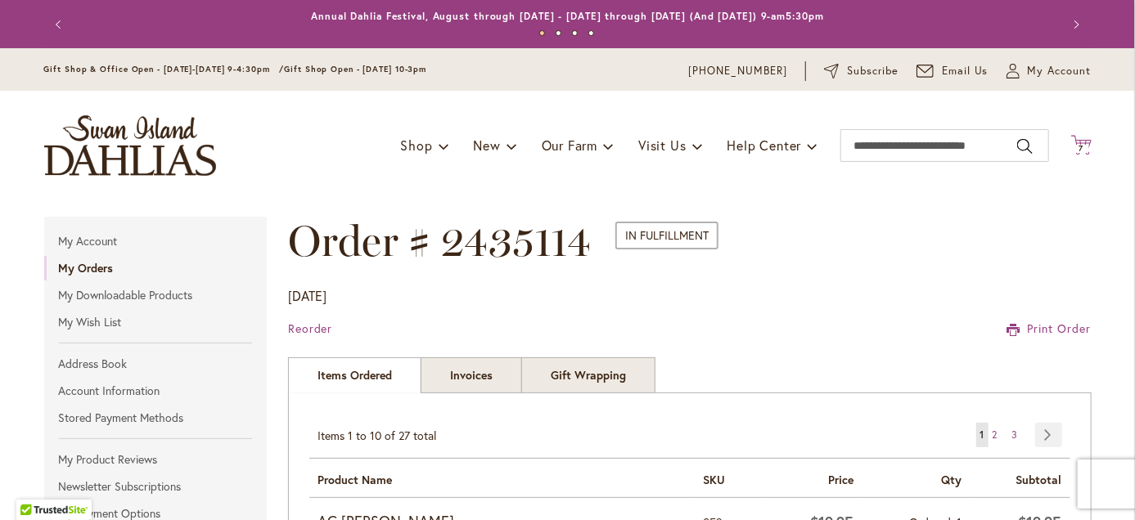
click at [1079, 147] on span "7" at bounding box center [1081, 148] width 5 height 11
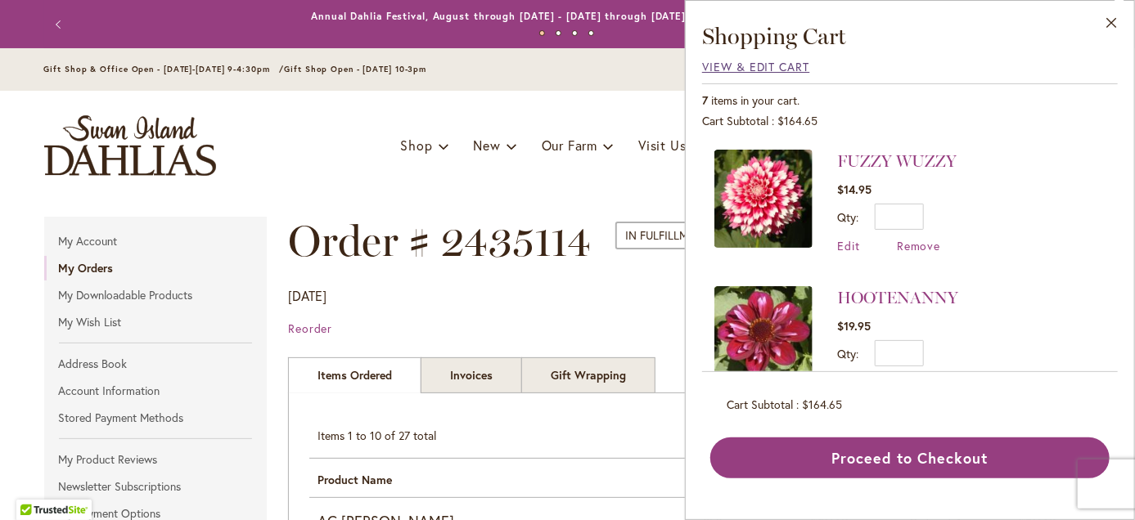
click at [727, 66] on span "View & Edit Cart" at bounding box center [756, 67] width 108 height 16
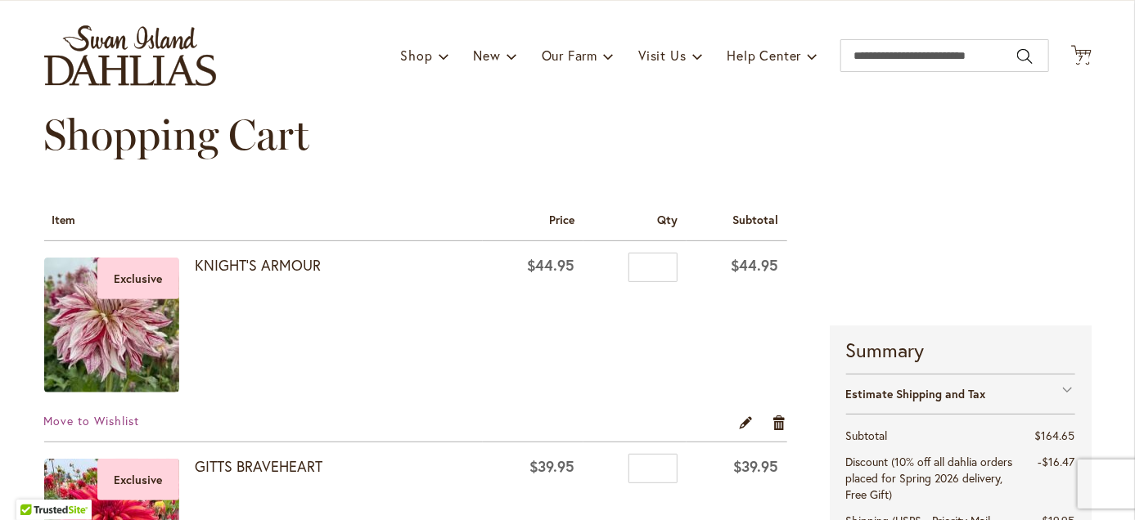
scroll to position [82, 0]
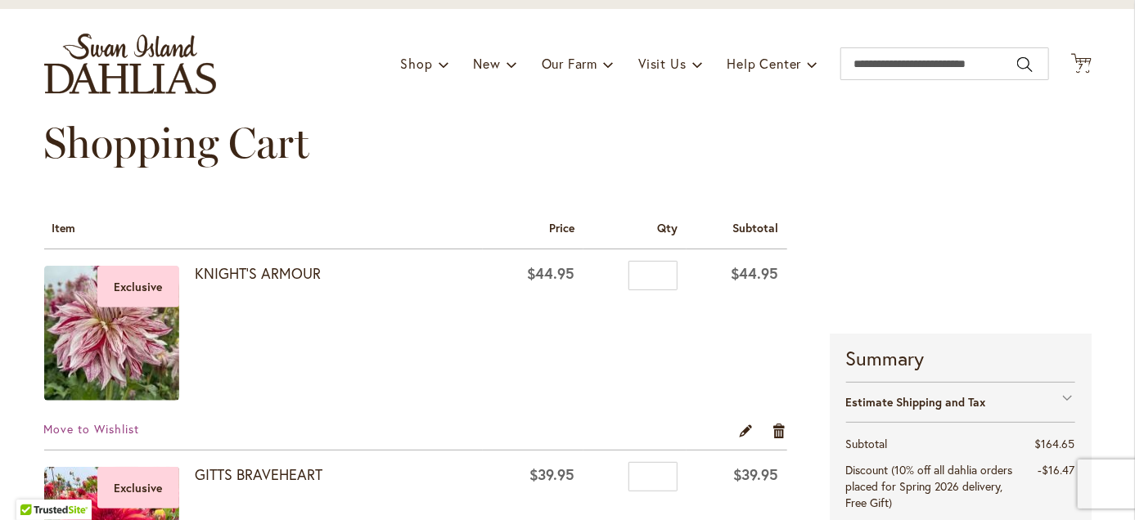
click at [358, 186] on div "Shopping Cart" at bounding box center [567, 160] width 1047 height 82
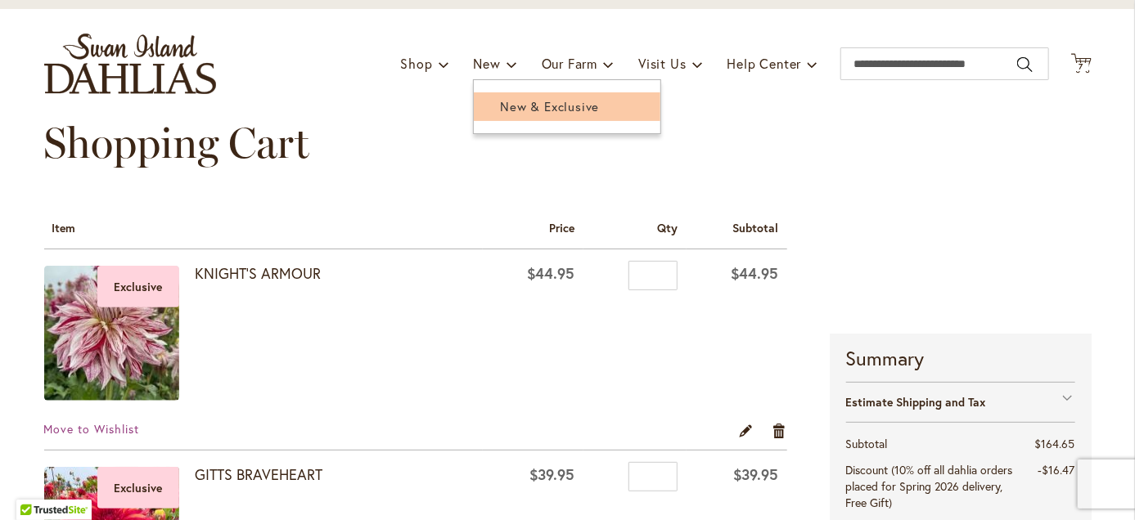
click at [511, 108] on span "New & Exclusive" at bounding box center [549, 106] width 99 height 16
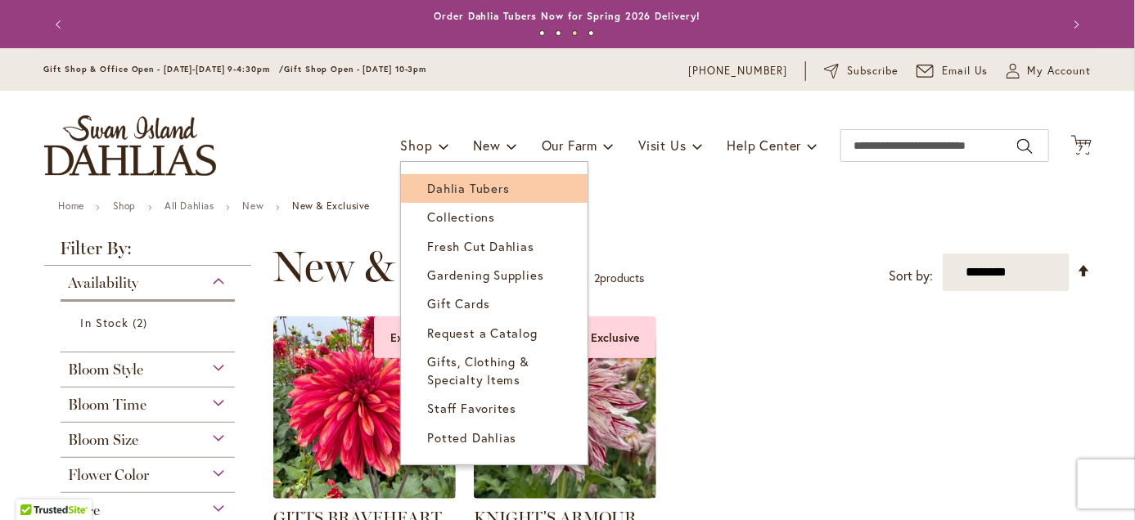
click at [452, 196] on link "Dahlia Tubers" at bounding box center [494, 188] width 187 height 29
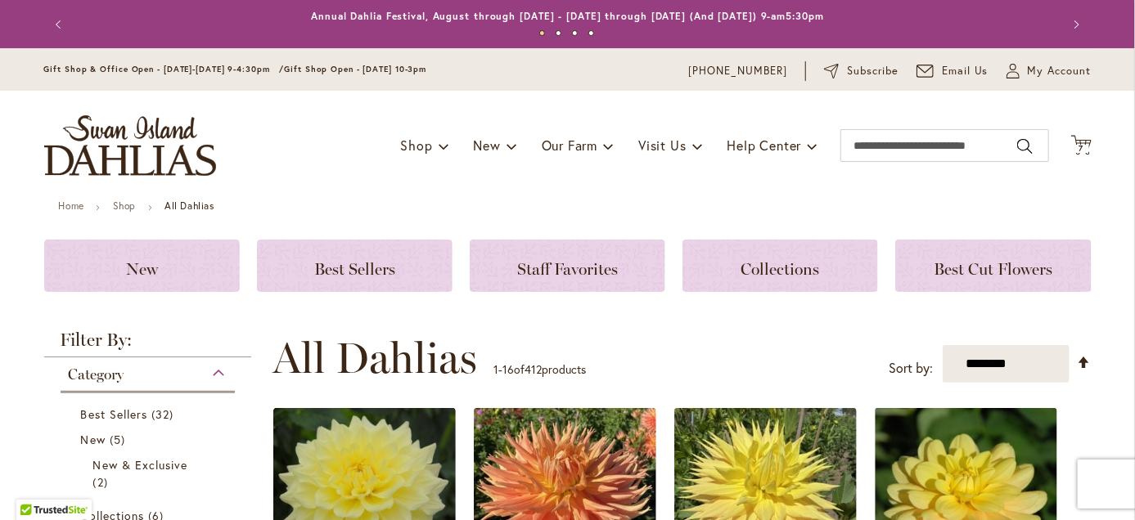
scroll to position [82, 0]
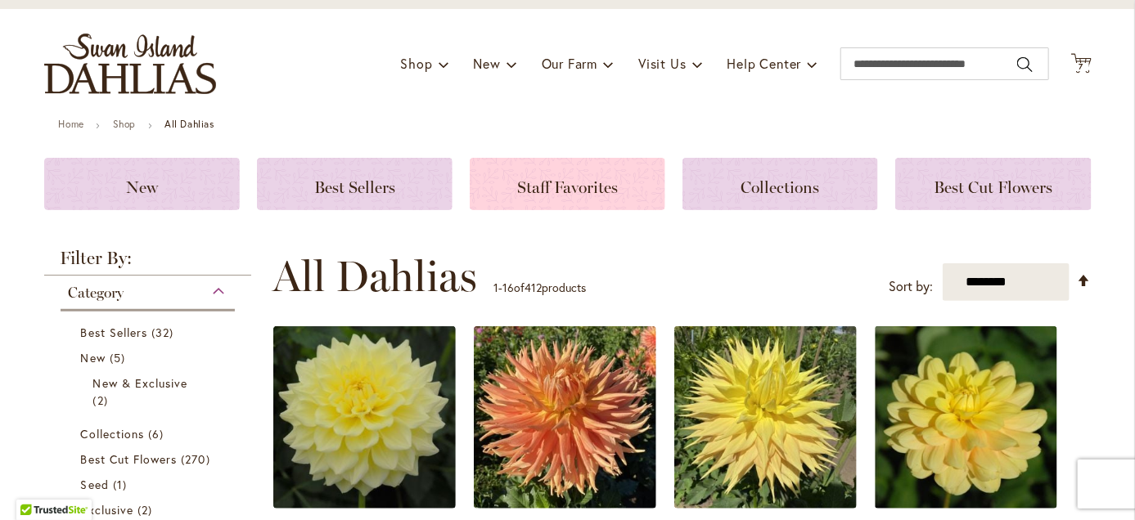
click at [611, 195] on span "Staff Favorites" at bounding box center [567, 188] width 101 height 20
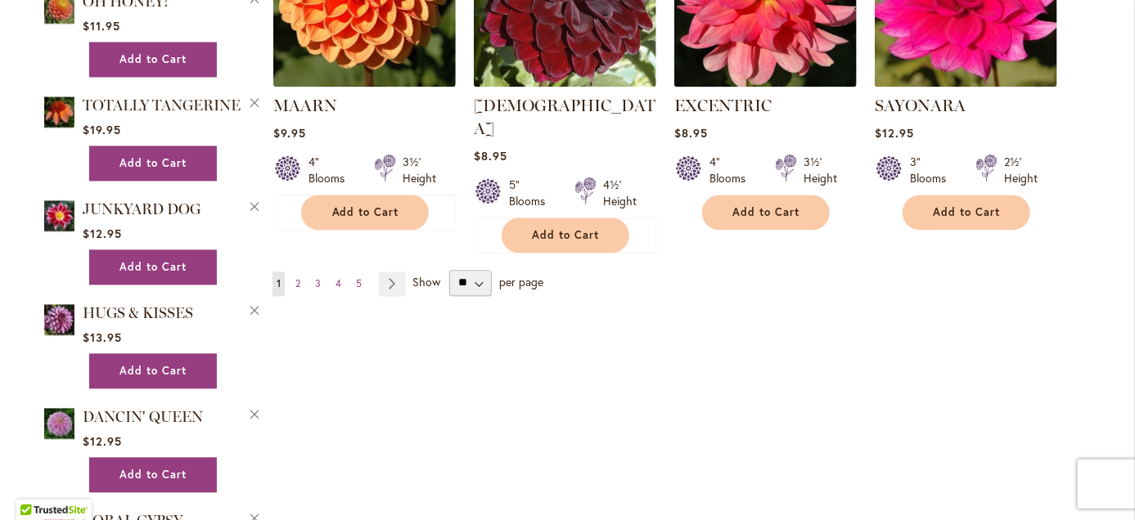
scroll to position [1473, 0]
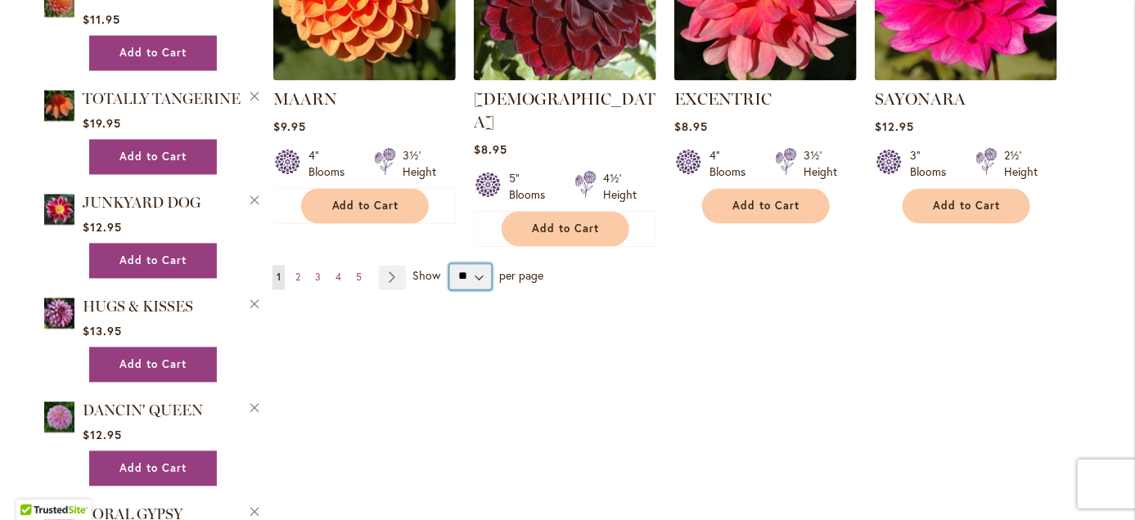
click at [472, 263] on select "** ** ** **" at bounding box center [470, 276] width 43 height 26
select select "**"
click at [449, 263] on select "** ** ** **" at bounding box center [470, 276] width 43 height 26
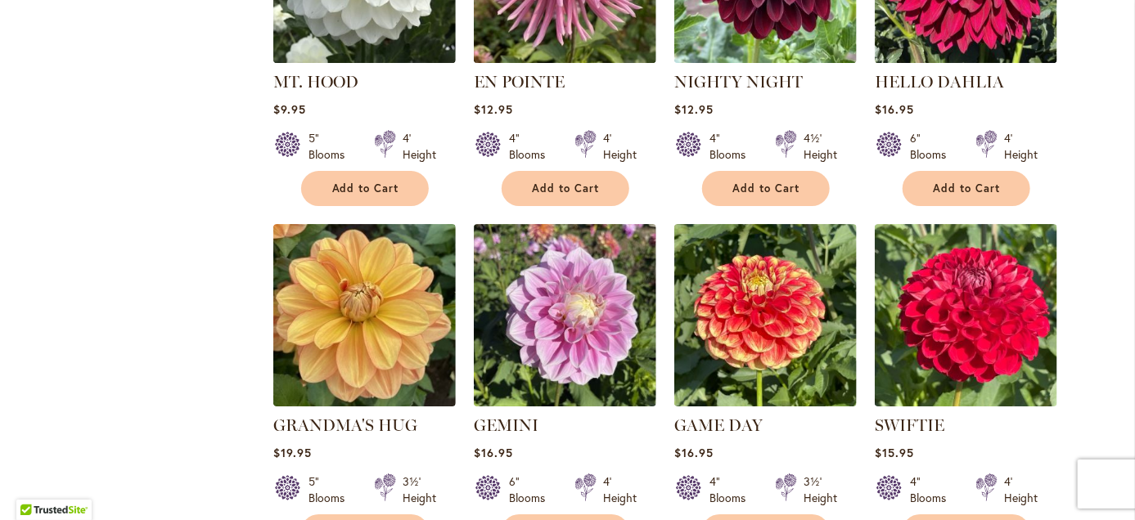
scroll to position [5490, 0]
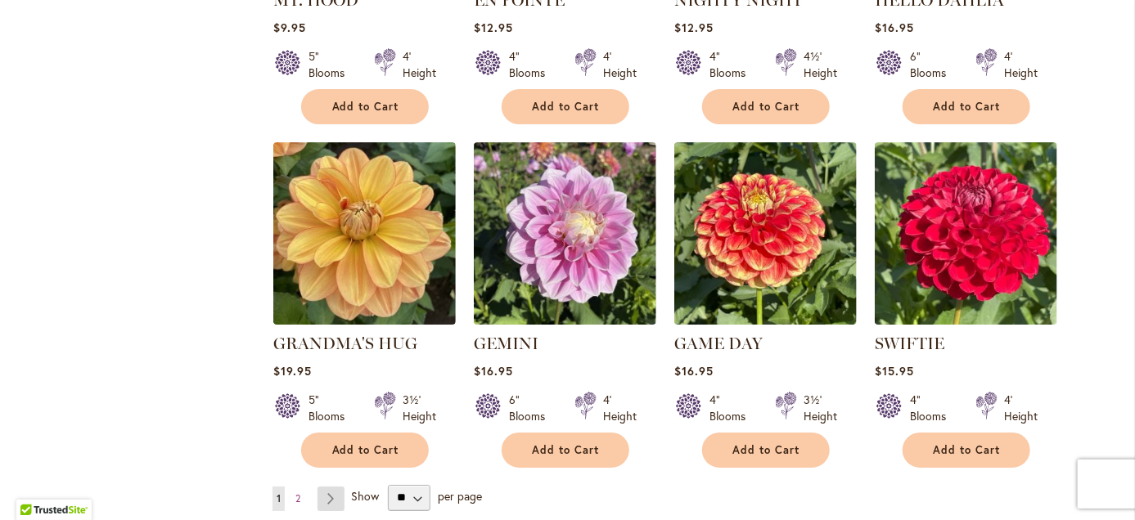
click at [317, 487] on link "Page Next" at bounding box center [330, 499] width 27 height 25
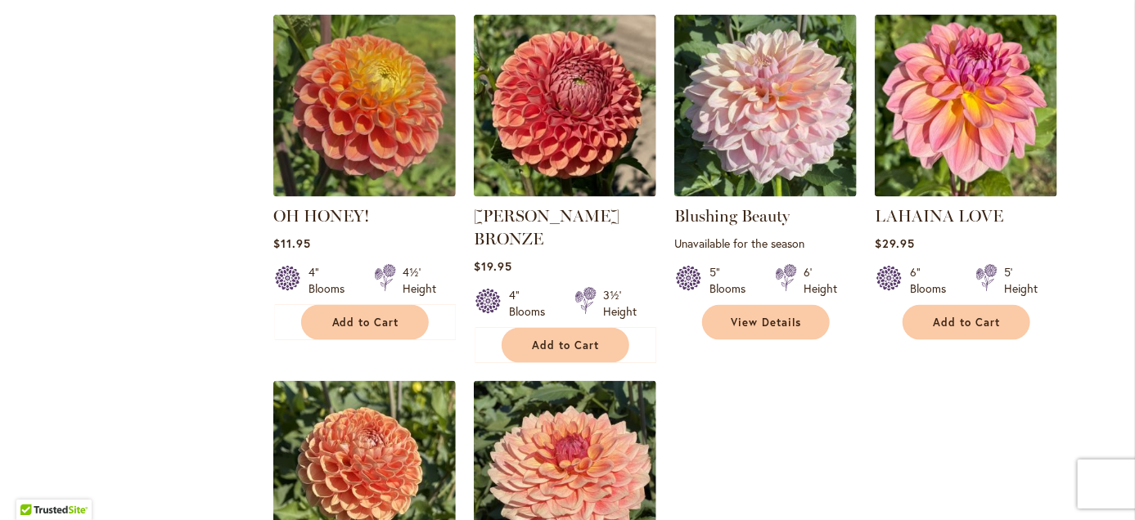
scroll to position [3935, 0]
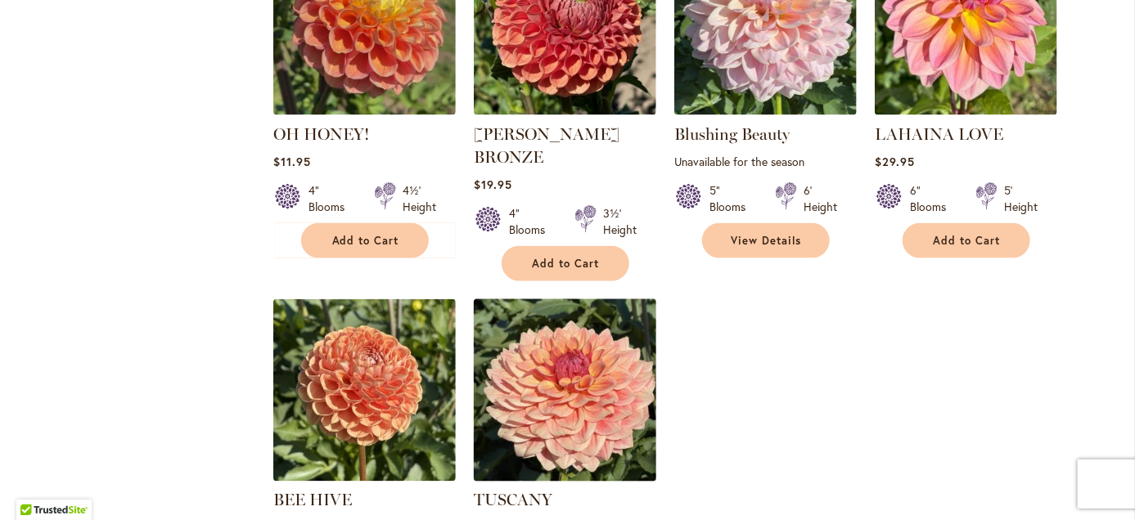
click at [556, 361] on img at bounding box center [564, 390] width 191 height 191
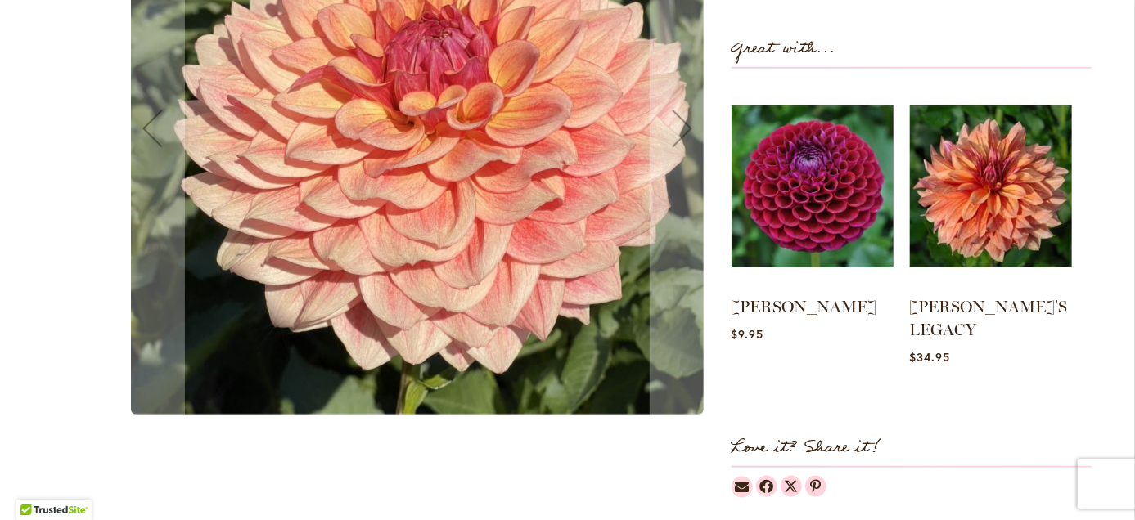
scroll to position [572, 0]
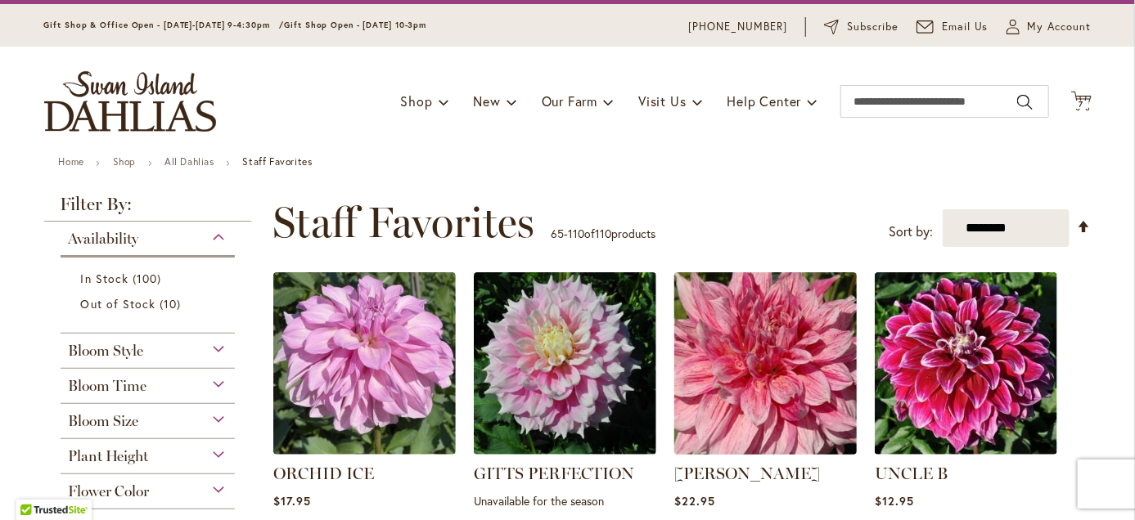
scroll to position [82, 0]
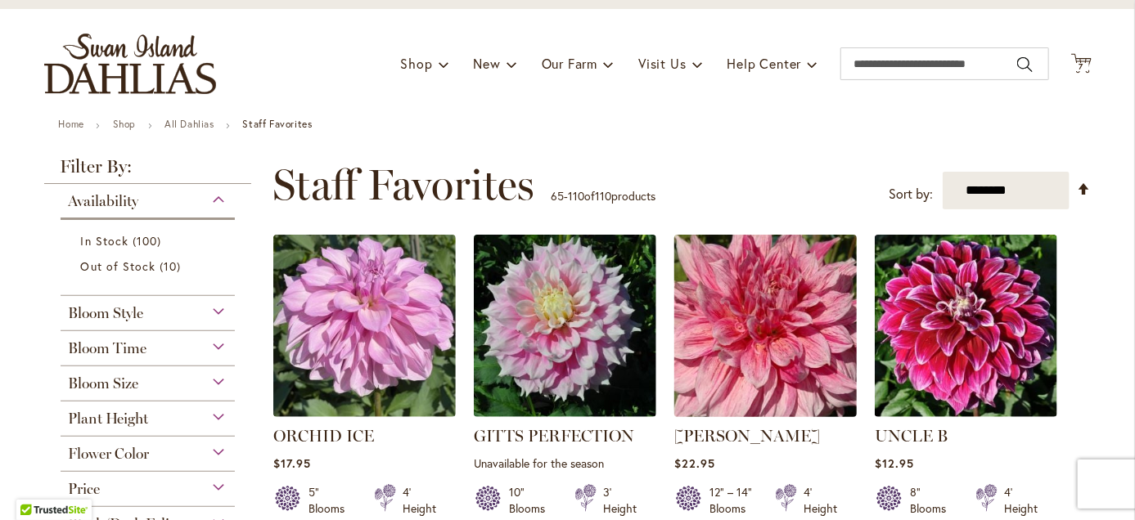
click at [743, 413] on img at bounding box center [764, 325] width 191 height 191
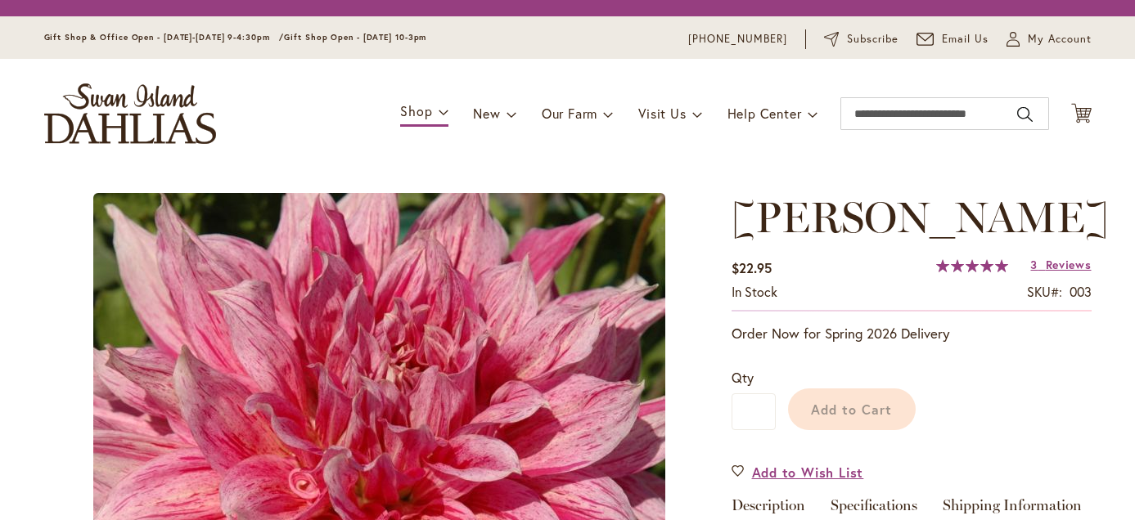
type input "*****"
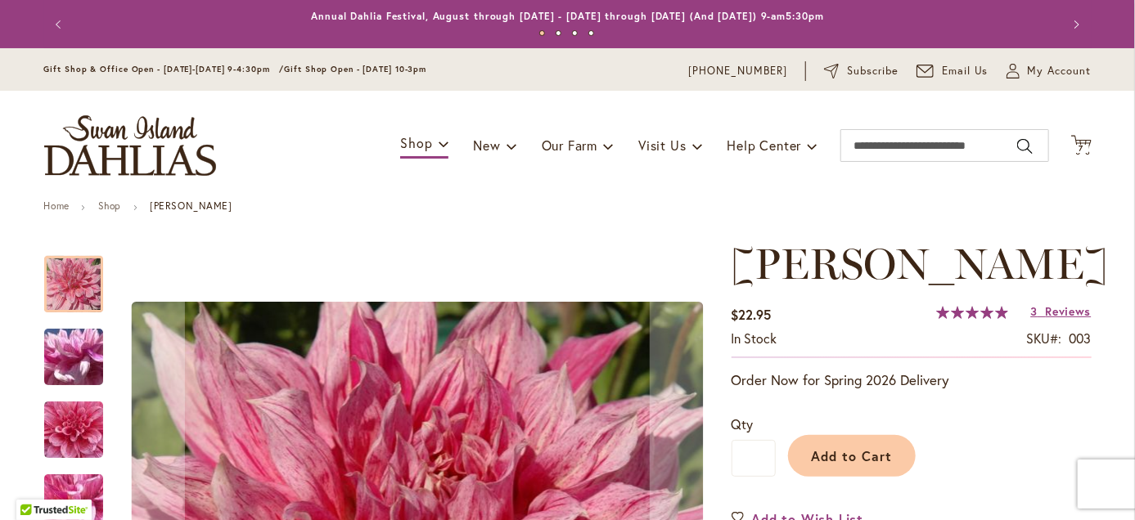
scroll to position [164, 0]
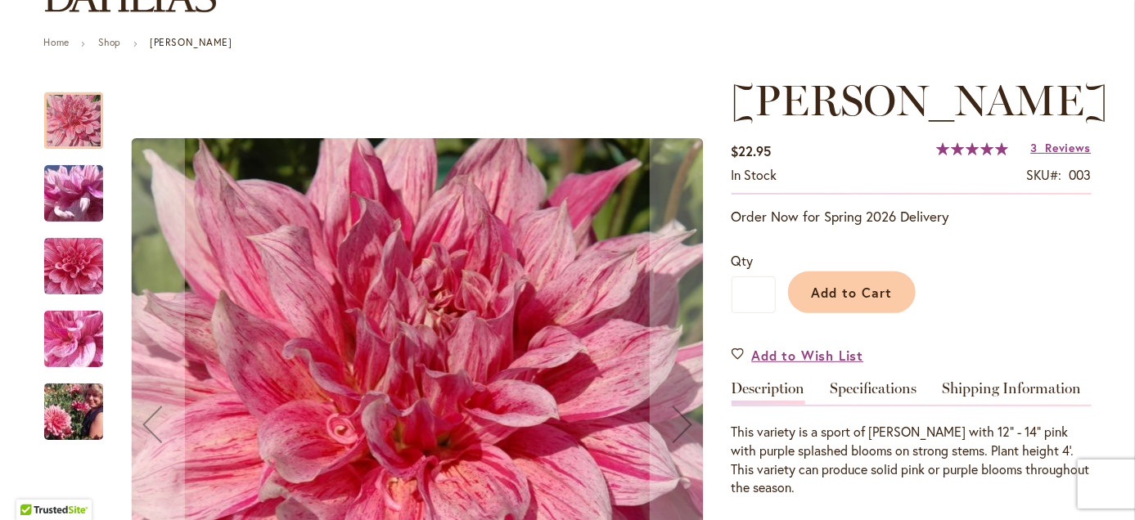
click at [54, 420] on img "MAKI" at bounding box center [74, 412] width 118 height 79
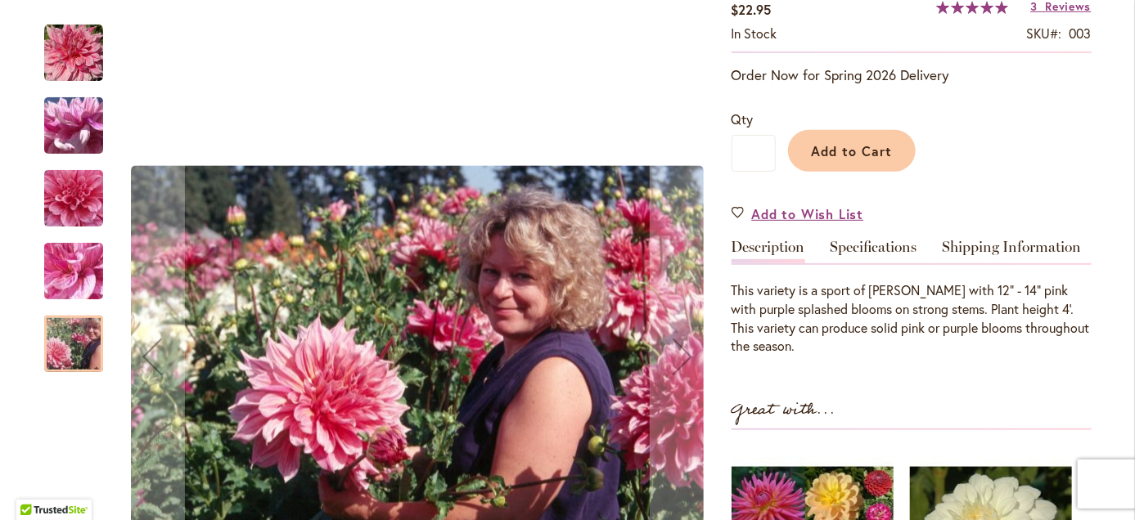
scroll to position [327, 0]
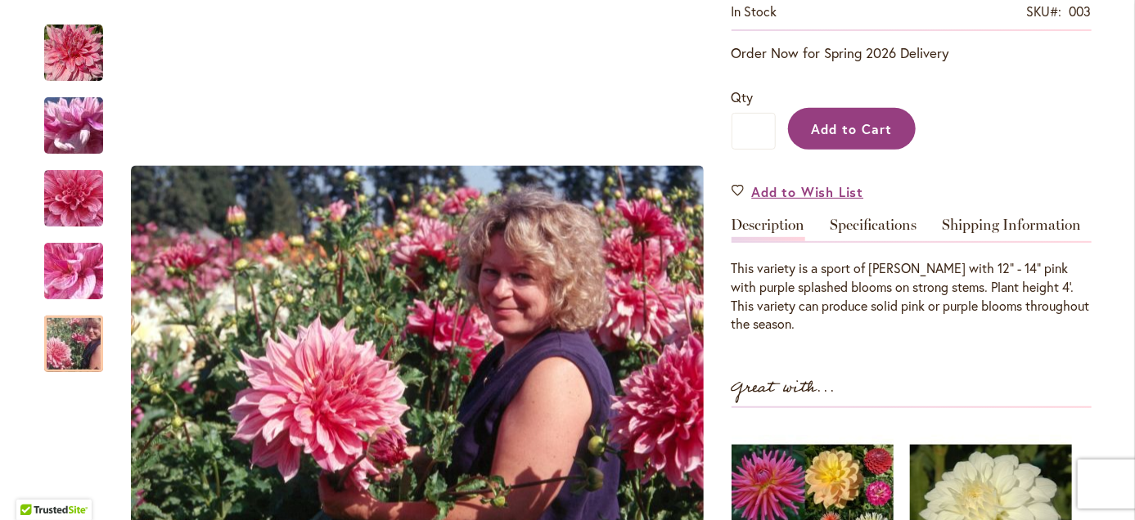
click at [839, 143] on button "Add to Cart" at bounding box center [852, 129] width 128 height 42
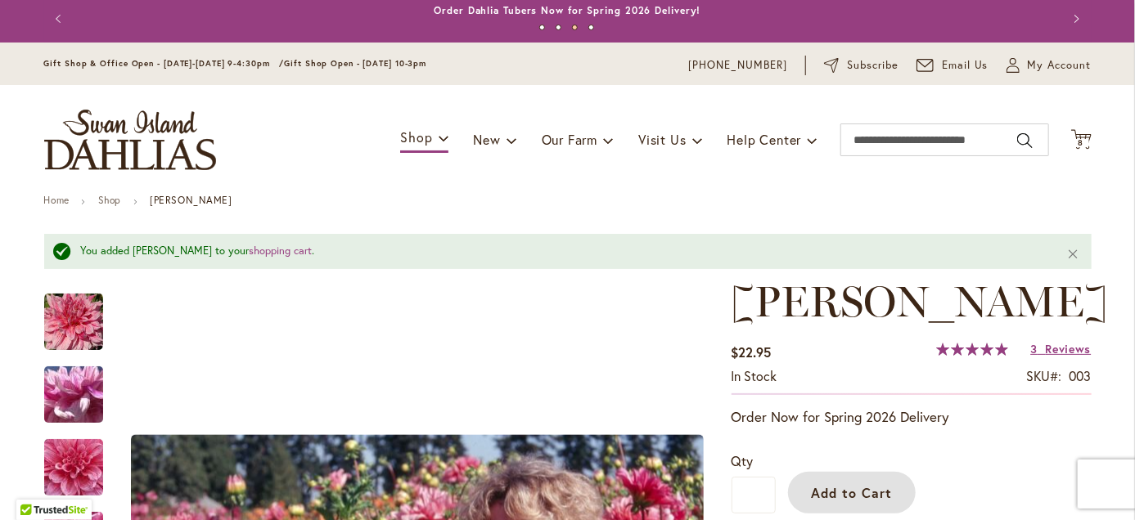
scroll to position [0, 0]
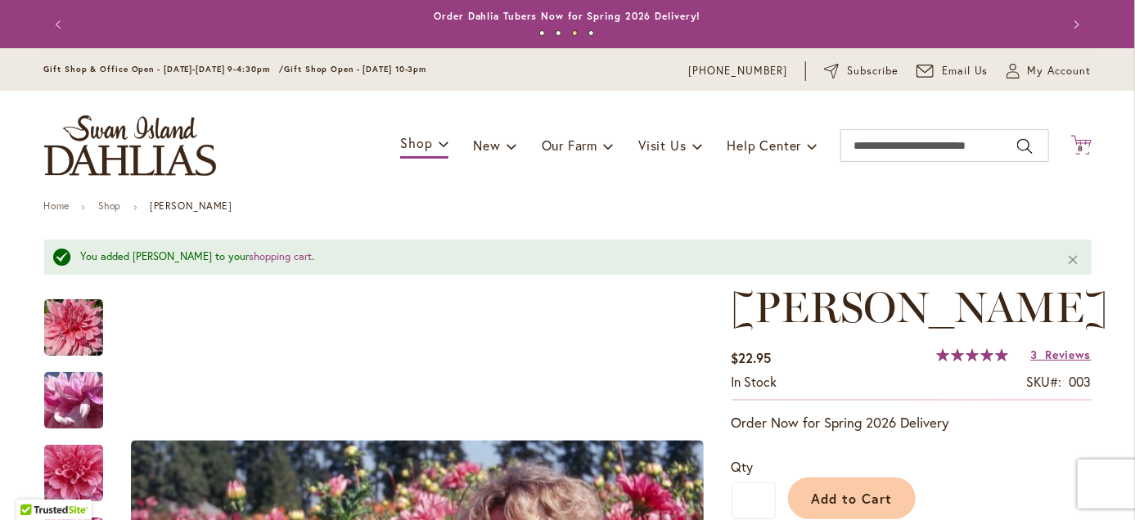
click at [1079, 152] on icon "Cart .cls-1 { fill: #231f20; }" at bounding box center [1081, 145] width 20 height 20
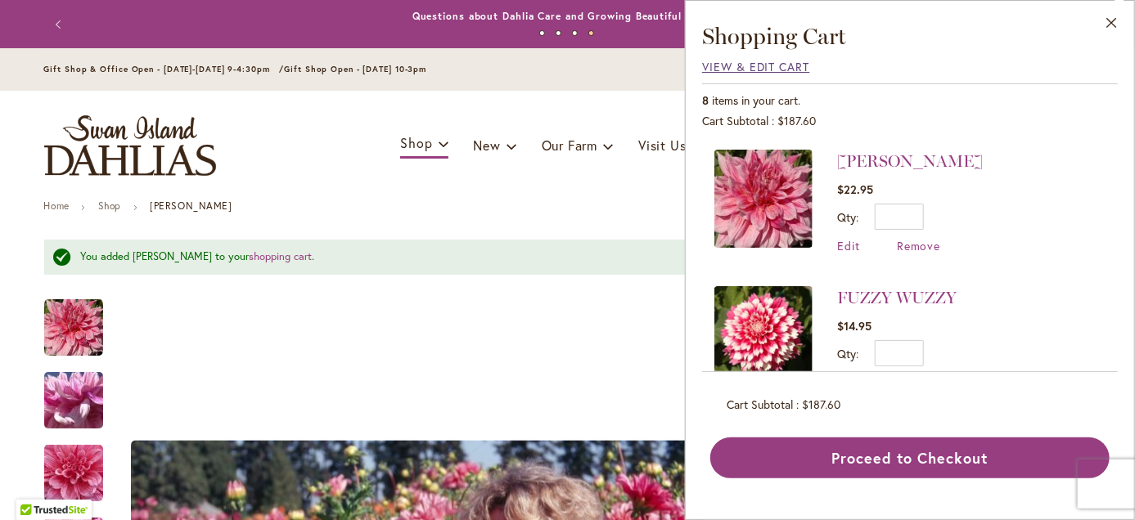
click at [720, 63] on span "View & Edit Cart" at bounding box center [756, 67] width 108 height 16
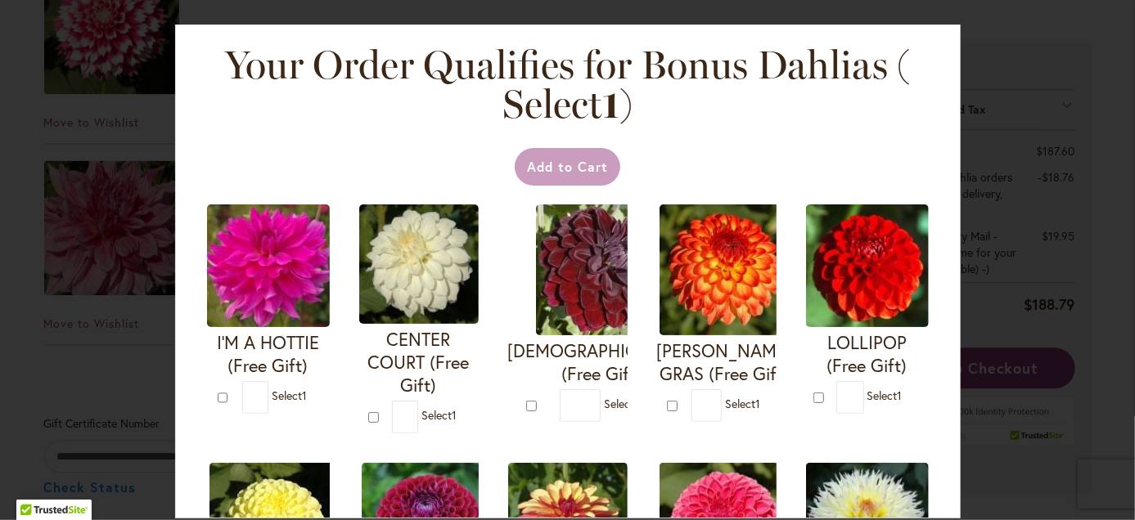
click at [294, 314] on img at bounding box center [268, 266] width 123 height 123
type input "*"
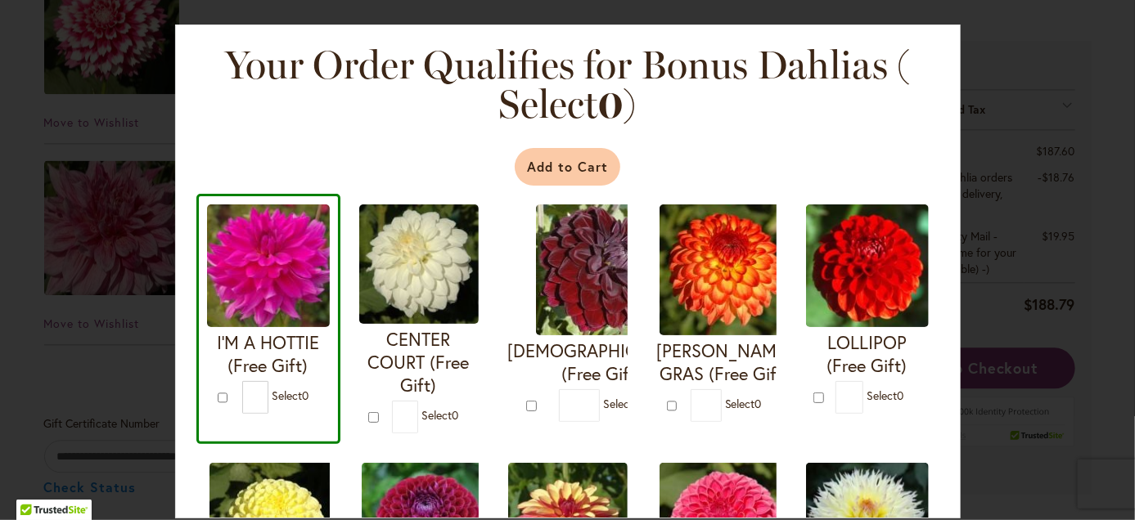
click at [564, 174] on button "Add to Cart" at bounding box center [568, 167] width 106 height 38
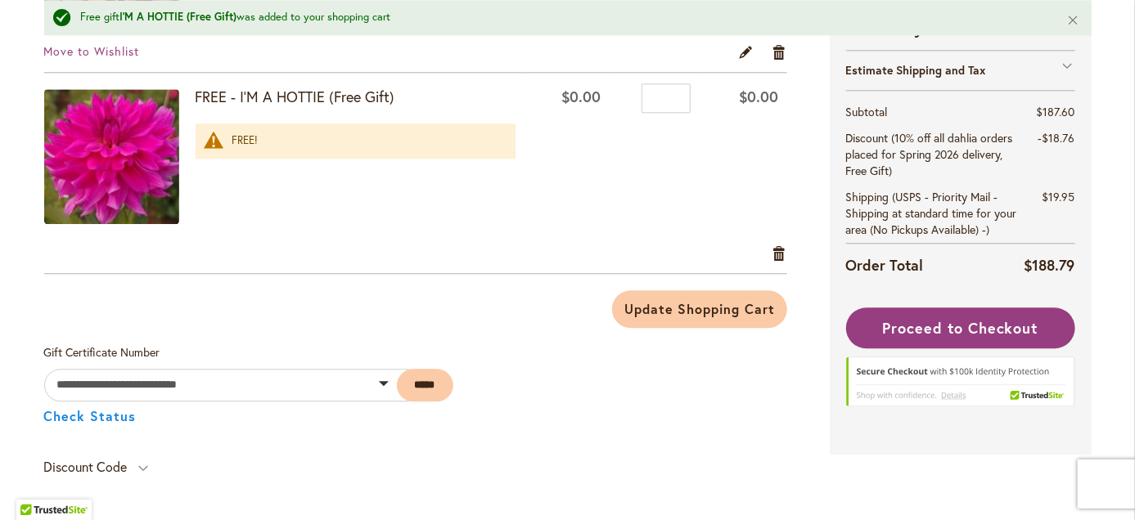
scroll to position [1994, 0]
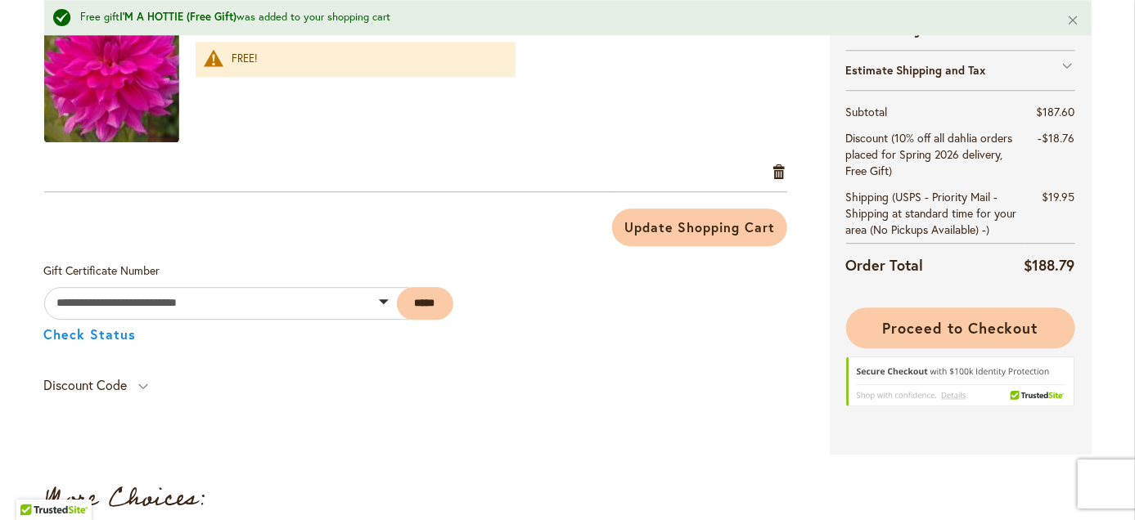
click at [933, 331] on span "Proceed to Checkout" at bounding box center [959, 328] width 155 height 20
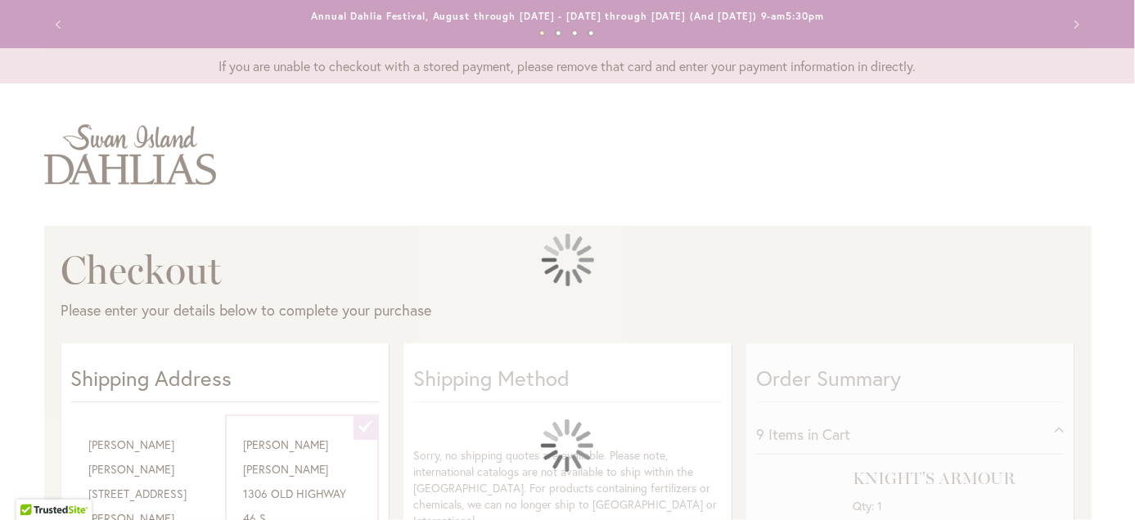
select select "**********"
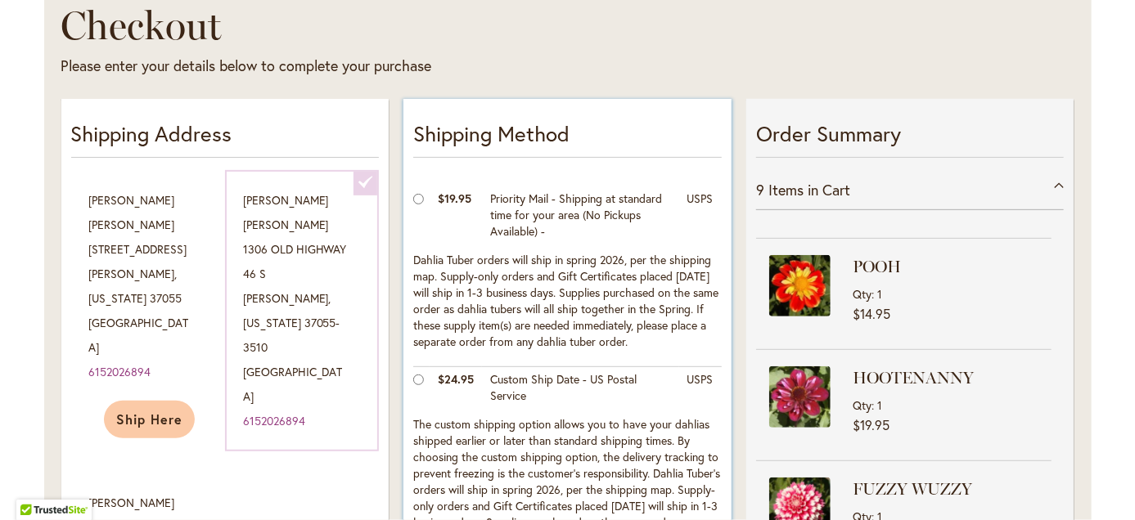
scroll to position [410, 0]
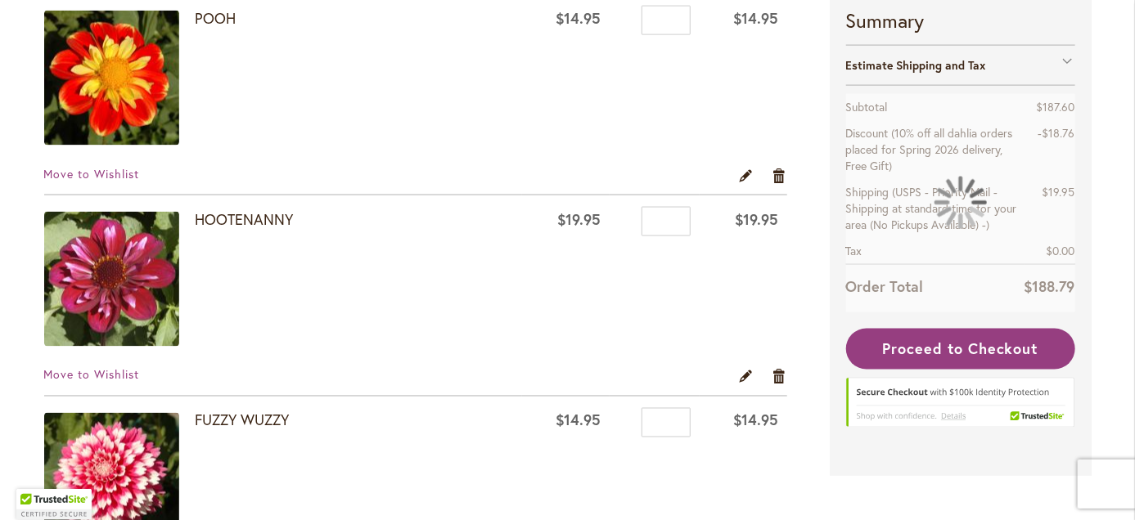
scroll to position [1142, 0]
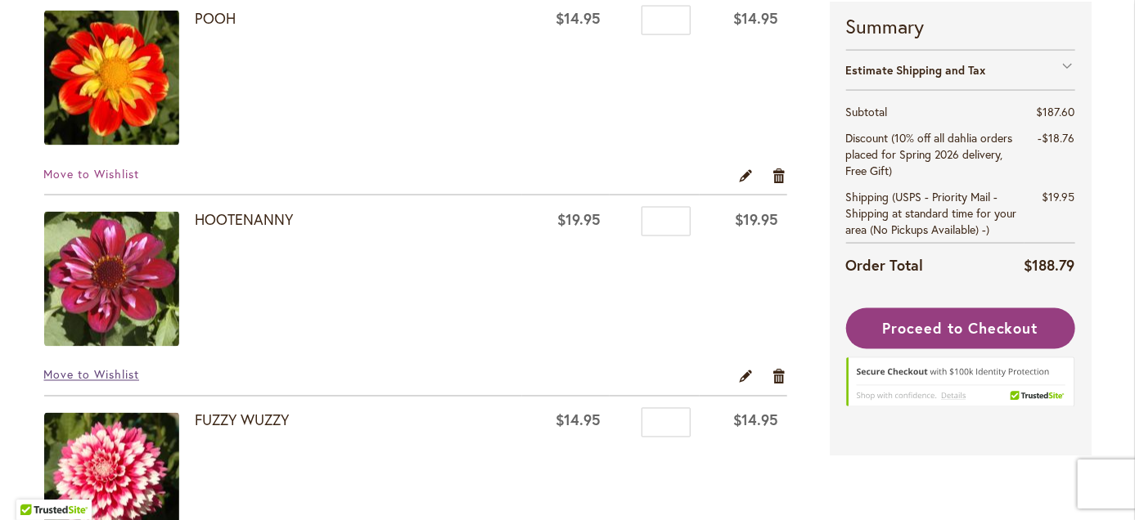
click at [104, 373] on span "Move to Wishlist" at bounding box center [92, 375] width 96 height 16
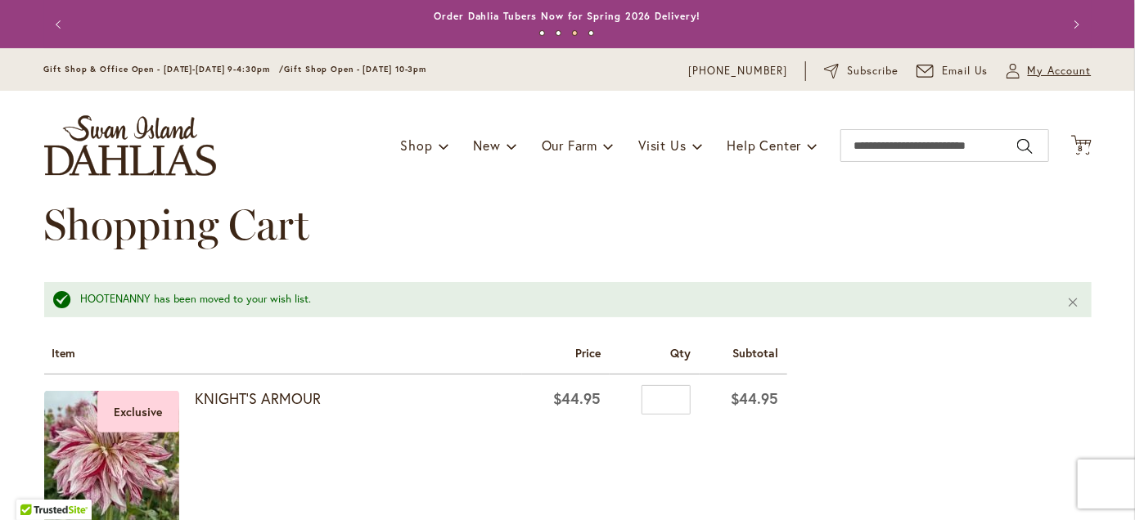
click at [1038, 78] on span "My Account" at bounding box center [1060, 71] width 64 height 16
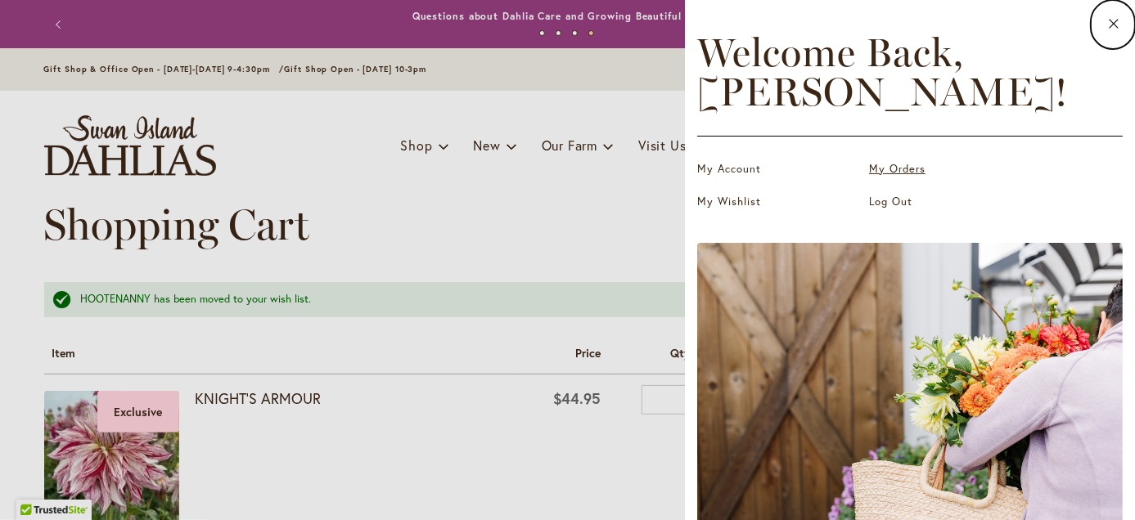
click at [890, 173] on link "My Orders" at bounding box center [951, 169] width 164 height 16
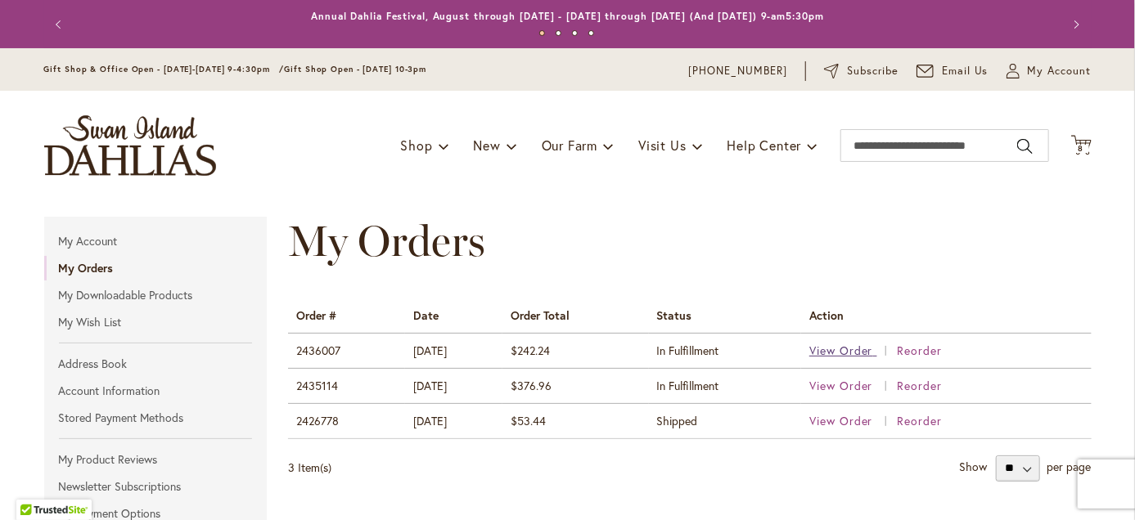
click at [838, 353] on span "View Order" at bounding box center [841, 351] width 64 height 16
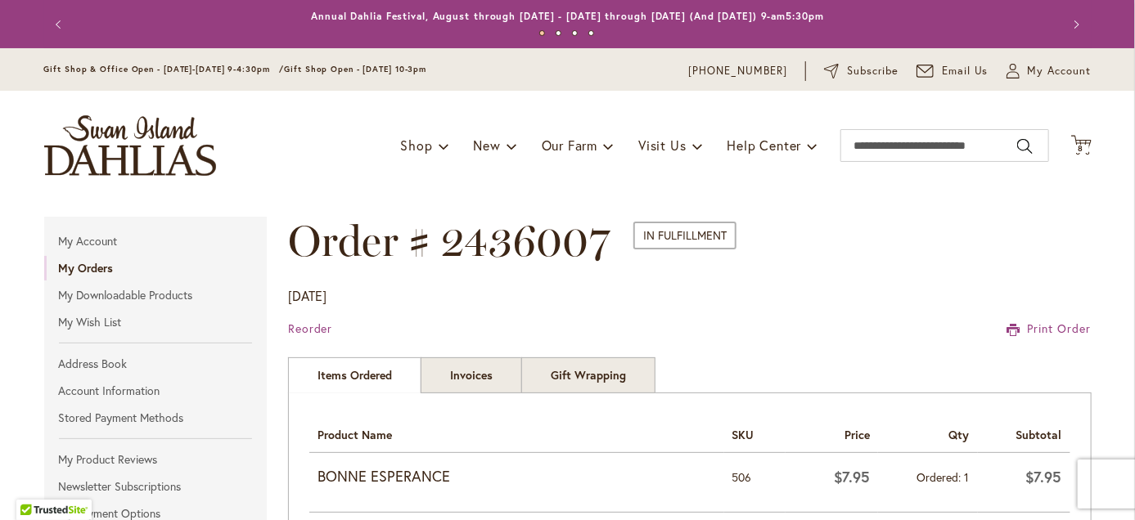
click at [1075, 156] on div "Toggle Nav Shop Dahlia Tubers Collections Fresh Cut Dahlias Gardening Supplies …" at bounding box center [568, 146] width 1080 height 110
click at [1075, 152] on icon "Cart .cls-1 { fill: #231f20; }" at bounding box center [1081, 145] width 20 height 20
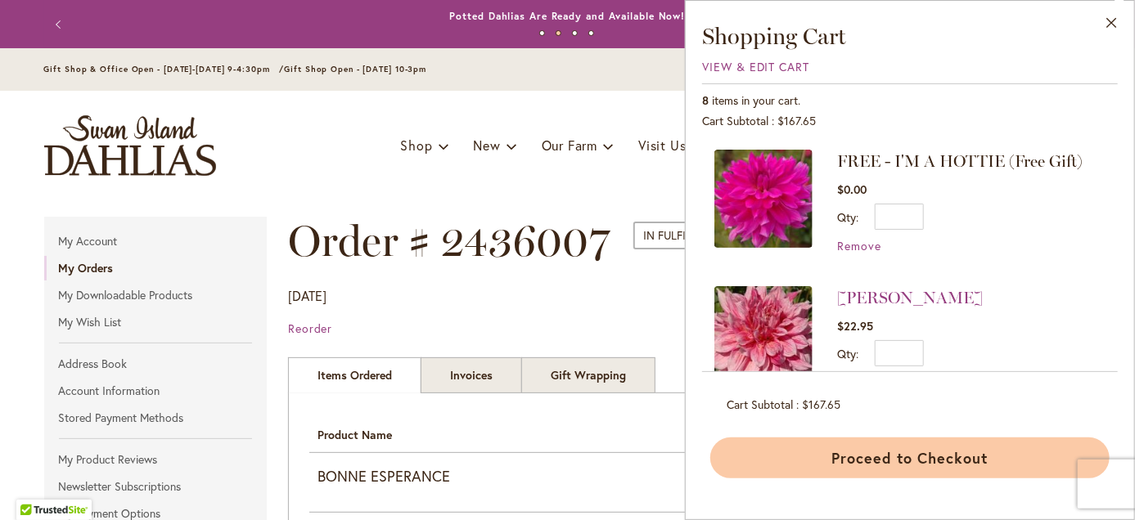
click at [836, 454] on button "Proceed to Checkout" at bounding box center [909, 458] width 399 height 41
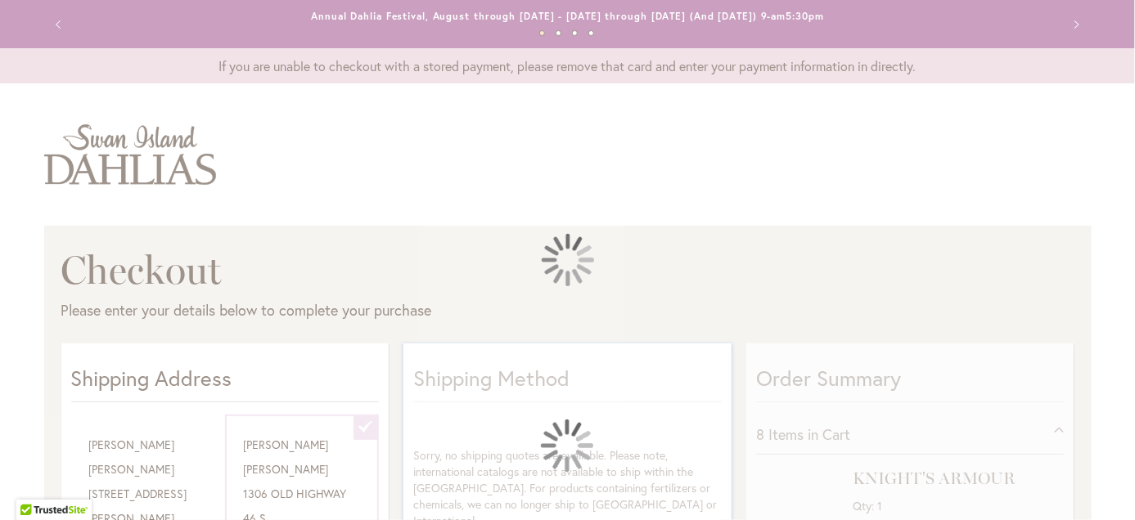
select select "**********"
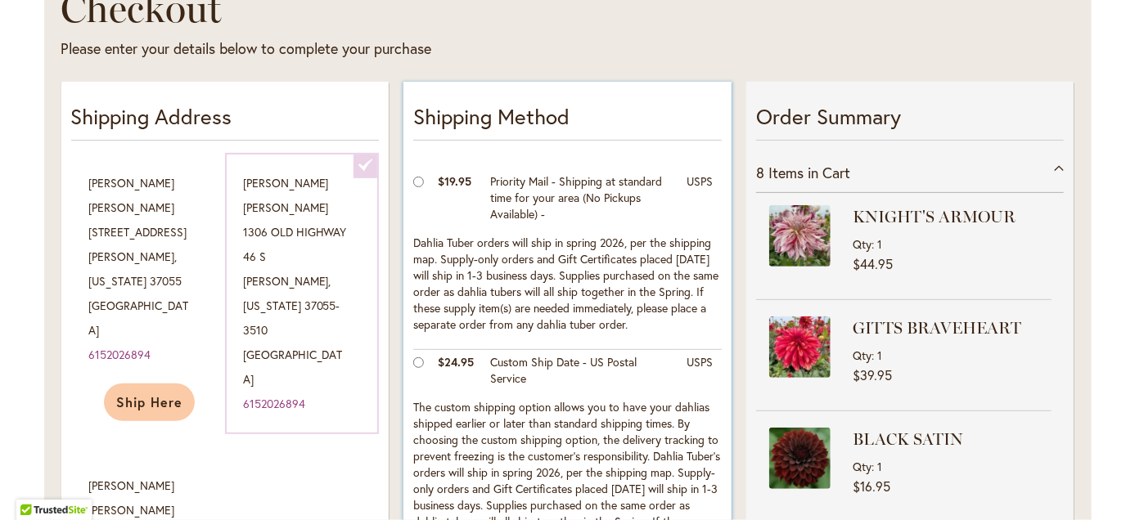
scroll to position [164, 0]
